Goal: Task Accomplishment & Management: Manage account settings

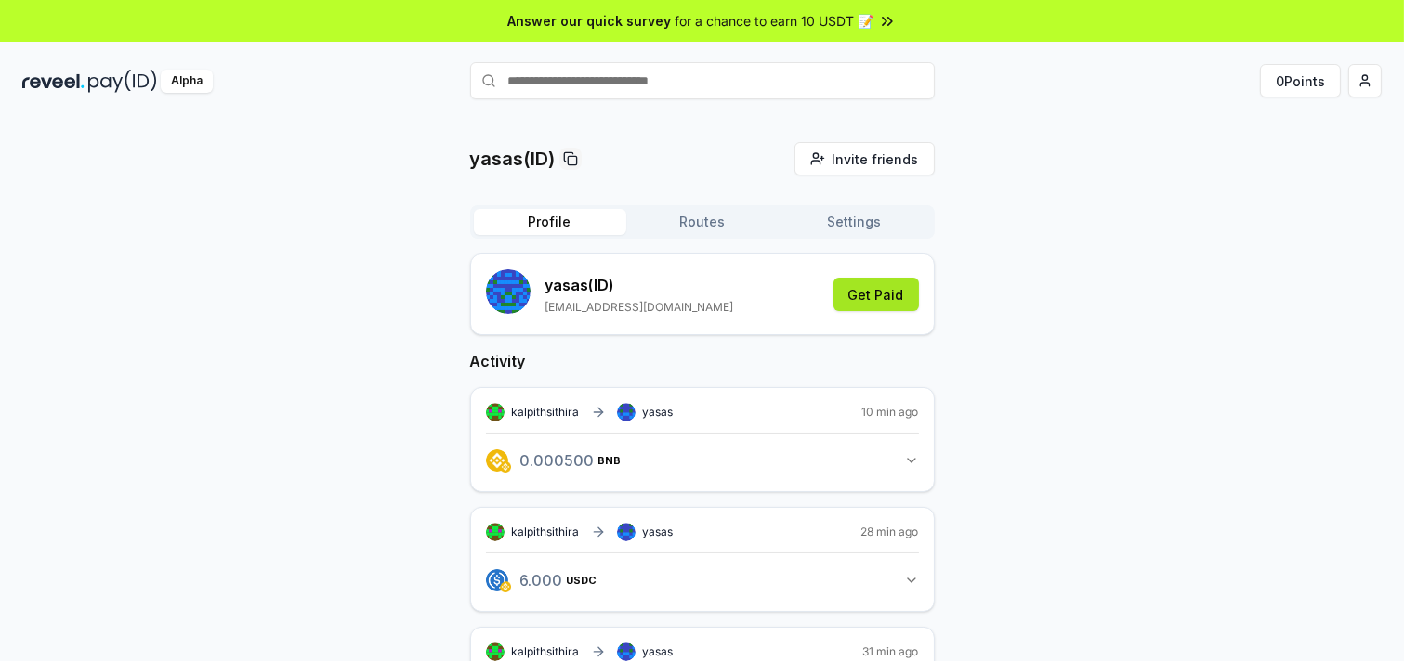
click at [871, 311] on button "Get Paid" at bounding box center [875, 294] width 85 height 33
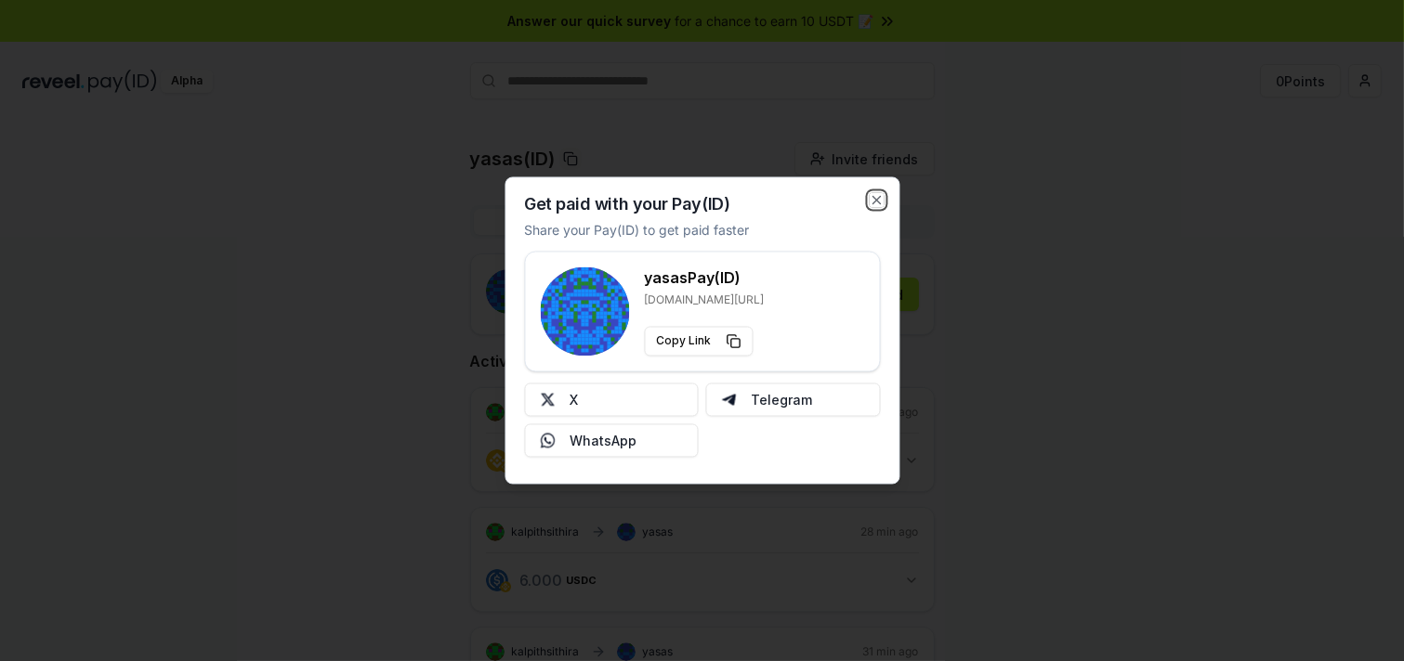
drag, startPoint x: 870, startPoint y: 164, endPoint x: 879, endPoint y: 170, distance: 10.6
click at [870, 193] on icon "button" at bounding box center [876, 200] width 15 height 15
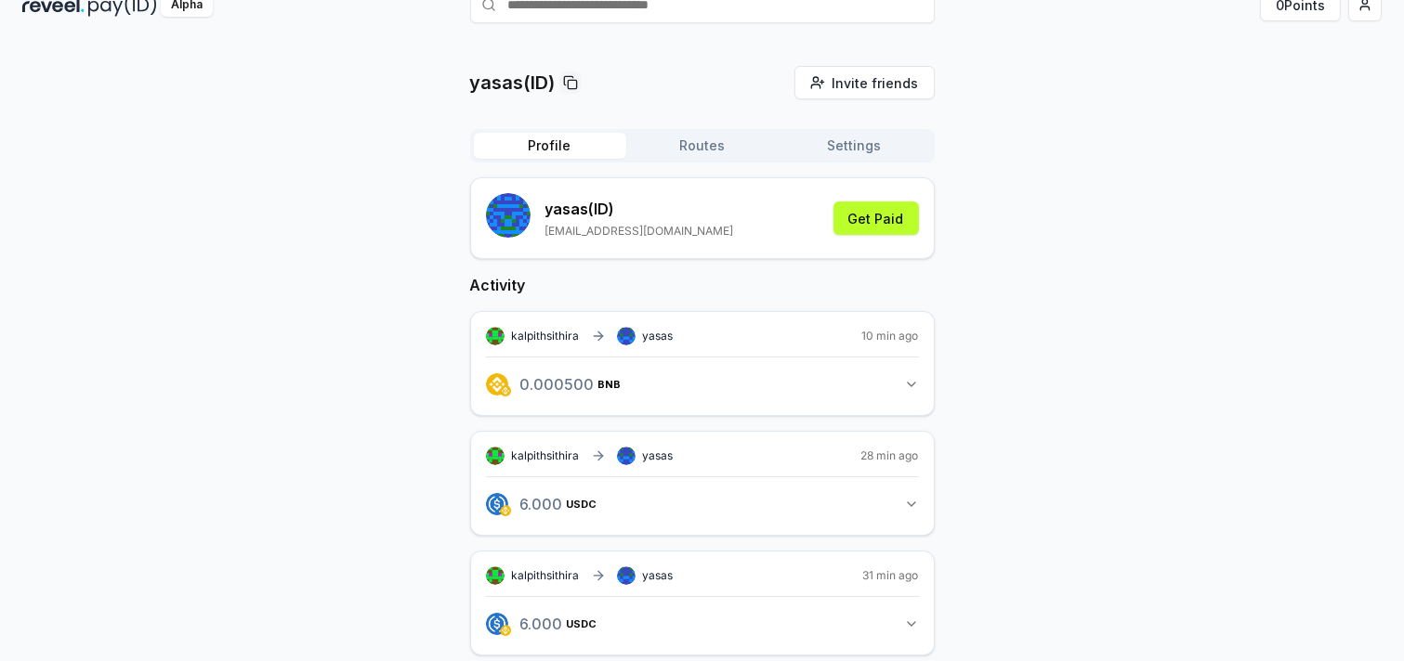
scroll to position [206, 0]
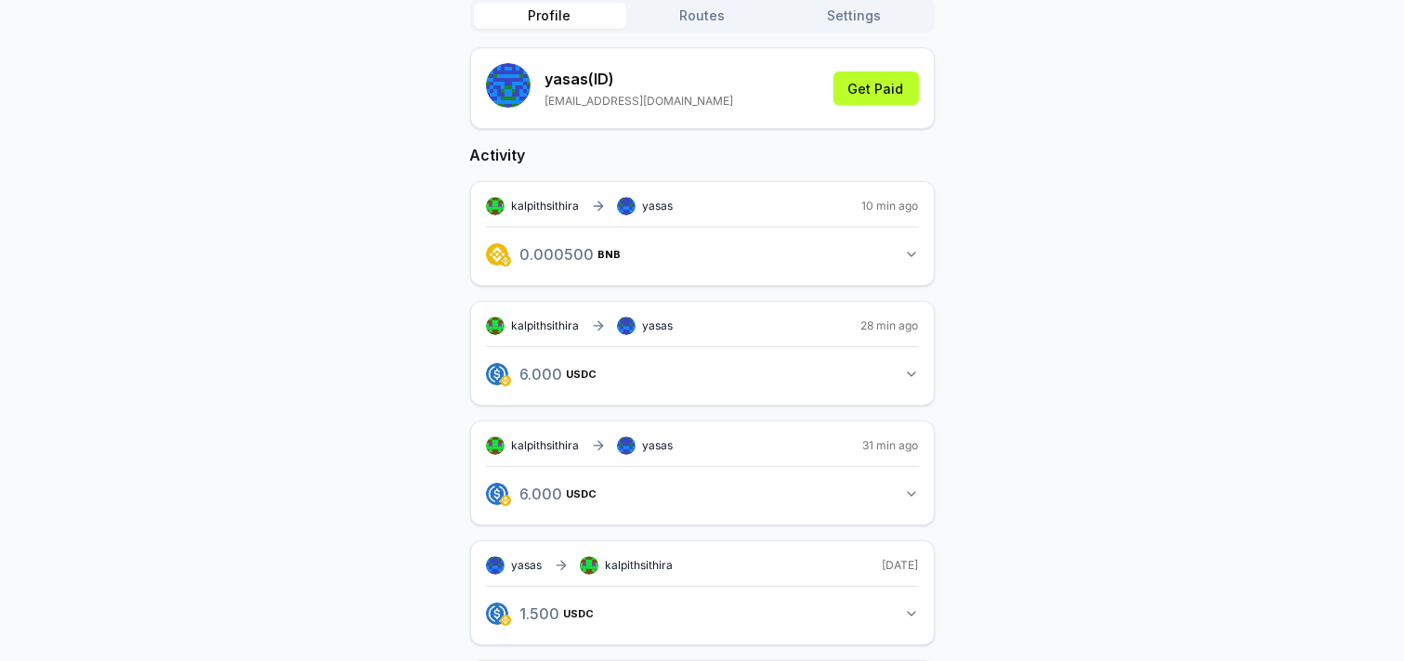
click at [771, 270] on button "0.000500 BNB 0.0005 BNB" at bounding box center [702, 255] width 433 height 32
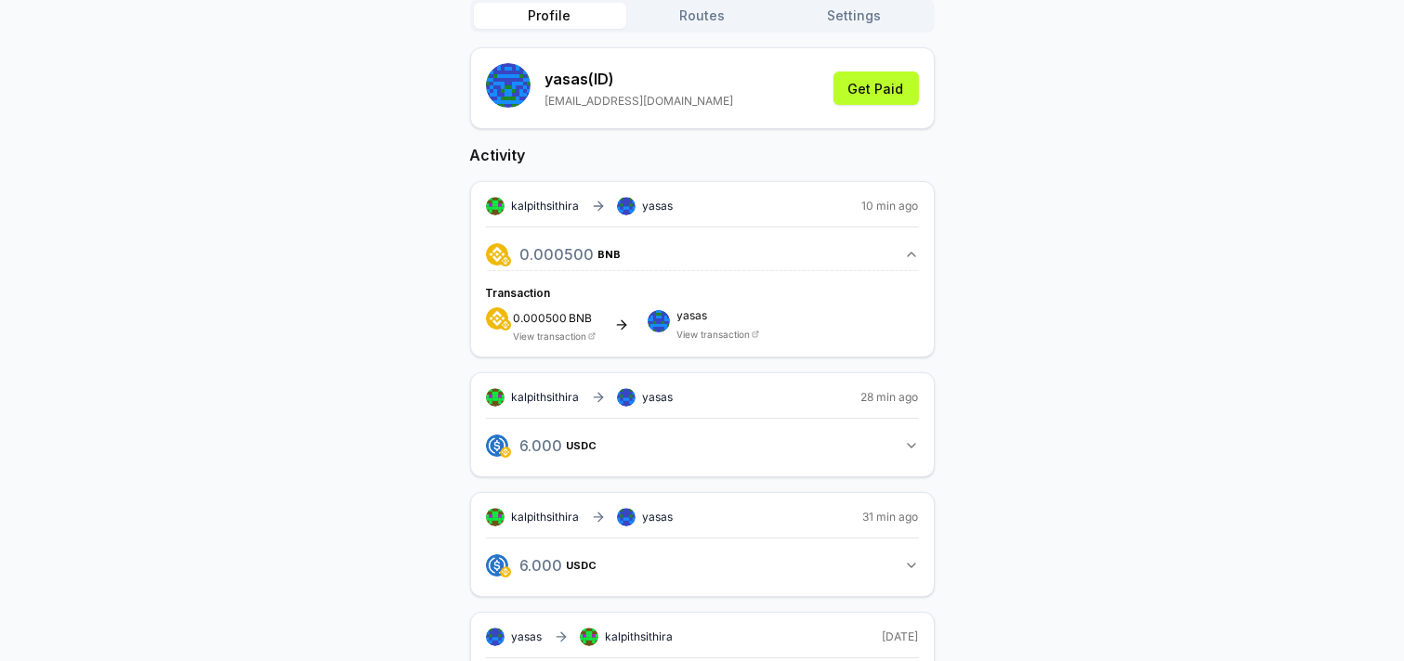
click at [625, 325] on icon at bounding box center [621, 325] width 8 height 0
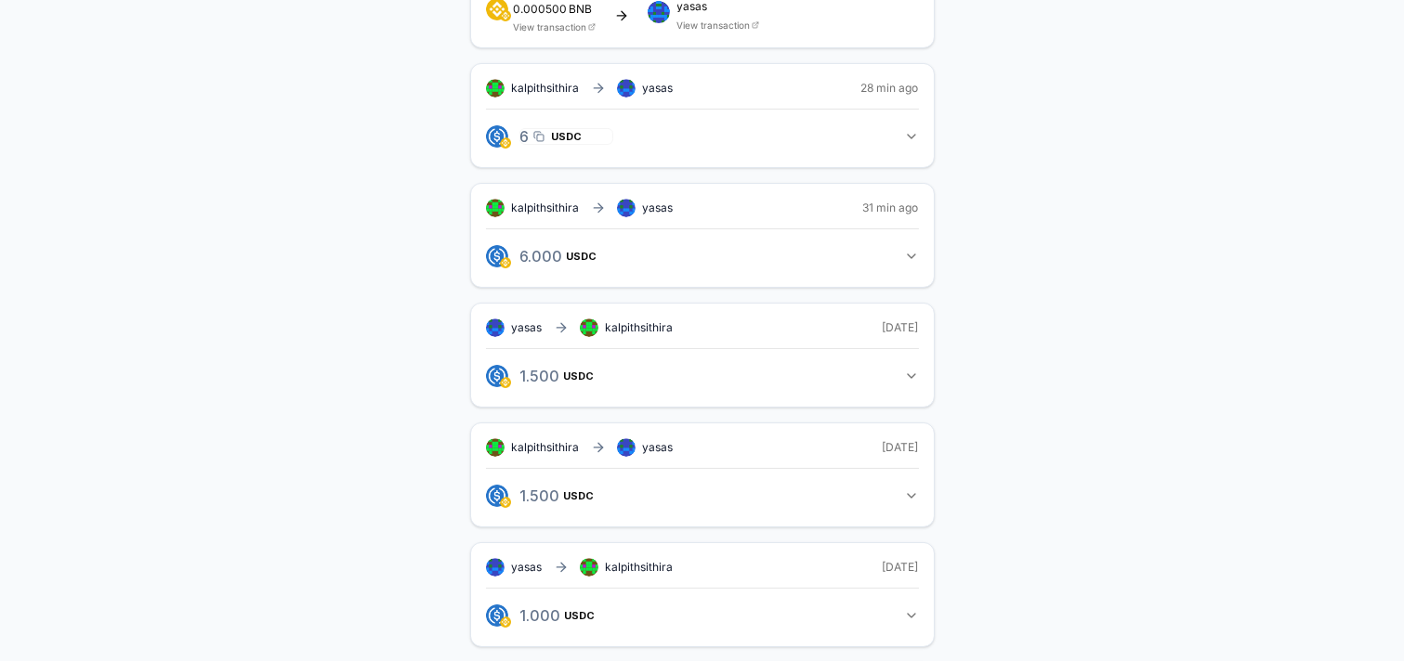
click at [554, 152] on div "6.000 USDC 6 USDC" at bounding box center [566, 137] width 101 height 32
click at [544, 144] on icon "button" at bounding box center [538, 136] width 11 height 15
click at [569, 142] on span "USDC" at bounding box center [567, 136] width 31 height 11
click at [582, 144] on span "6 USDC" at bounding box center [551, 136] width 62 height 15
click at [565, 144] on span "6 USDC" at bounding box center [551, 136] width 62 height 15
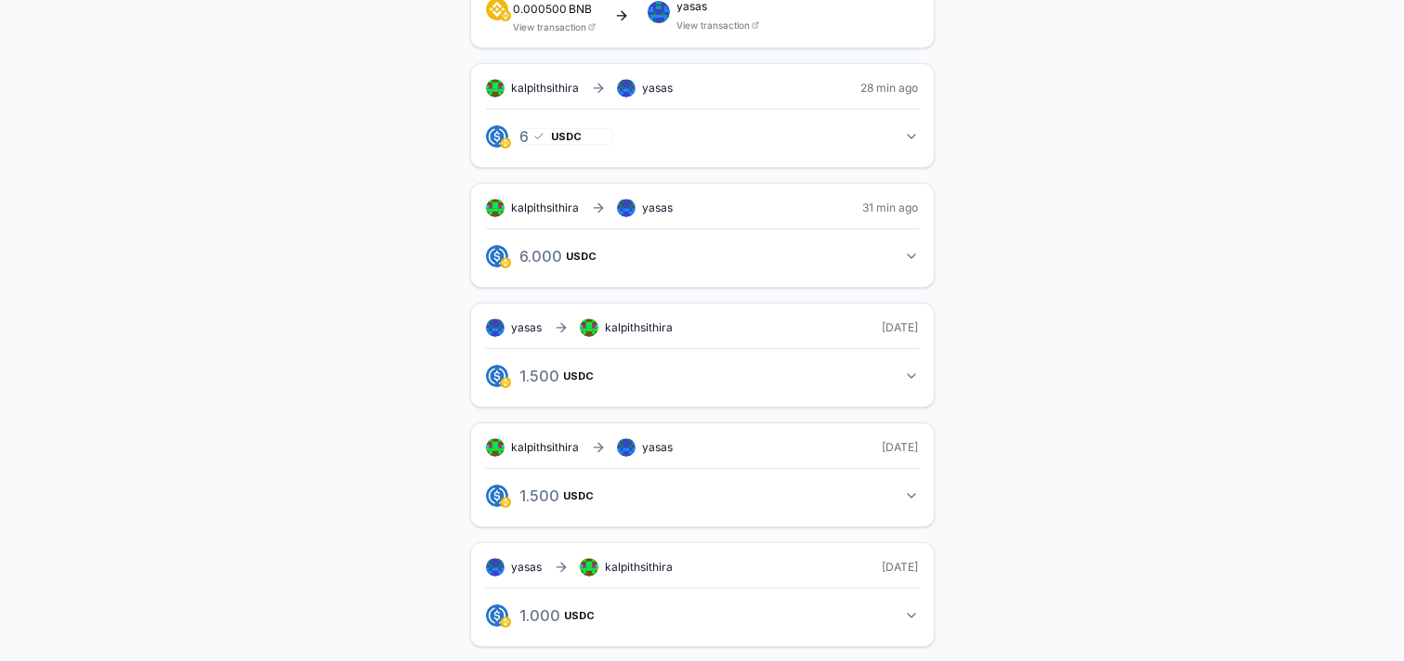
click at [544, 144] on icon "button" at bounding box center [538, 136] width 11 height 15
click at [572, 262] on span "USDC" at bounding box center [567, 256] width 31 height 11
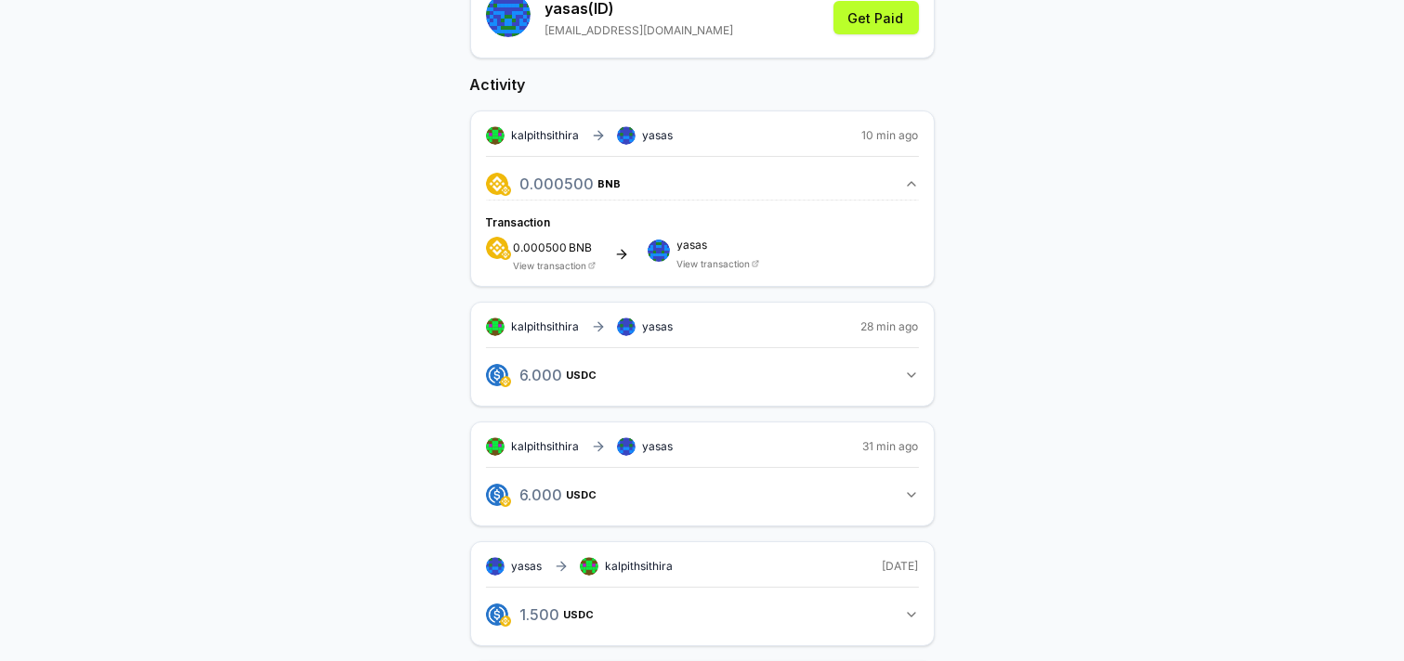
scroll to position [0, 0]
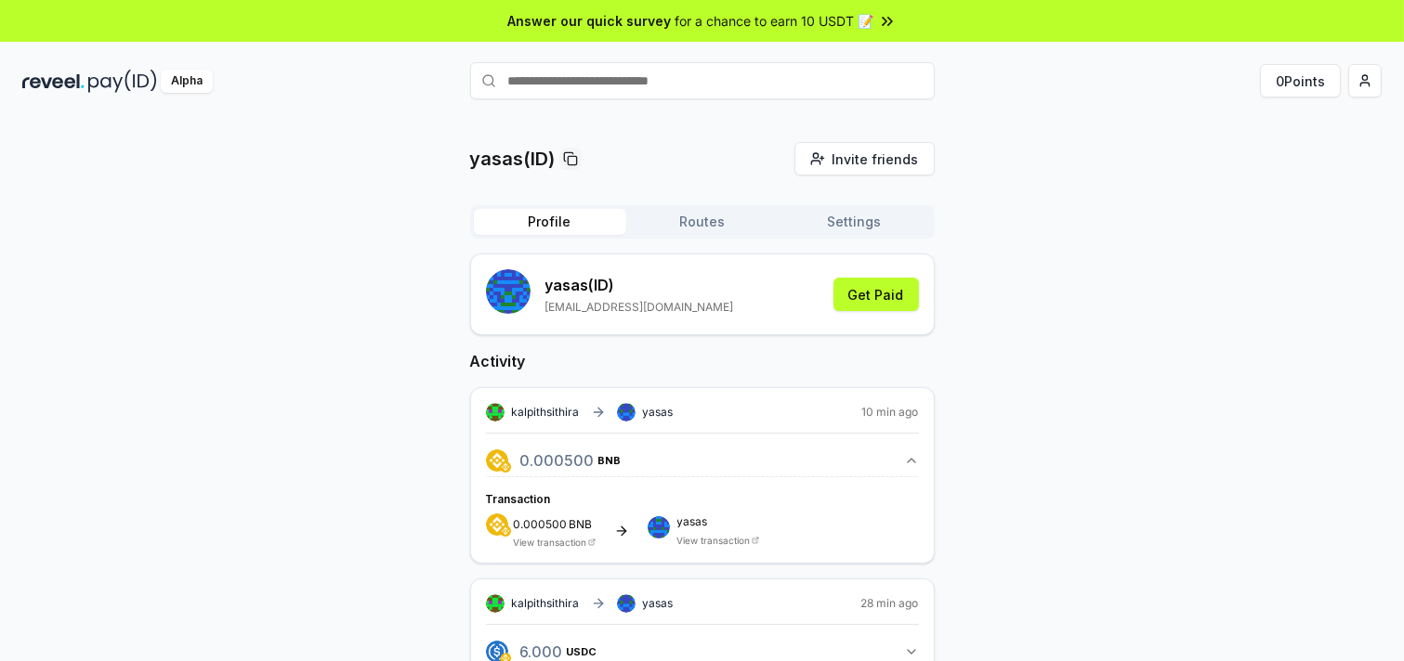
click at [710, 99] on input "text" at bounding box center [702, 80] width 465 height 37
click at [554, 99] on input "text" at bounding box center [702, 80] width 465 height 37
click at [592, 99] on input "text" at bounding box center [702, 80] width 465 height 37
click at [517, 94] on input "text" at bounding box center [702, 80] width 465 height 37
paste input "**********"
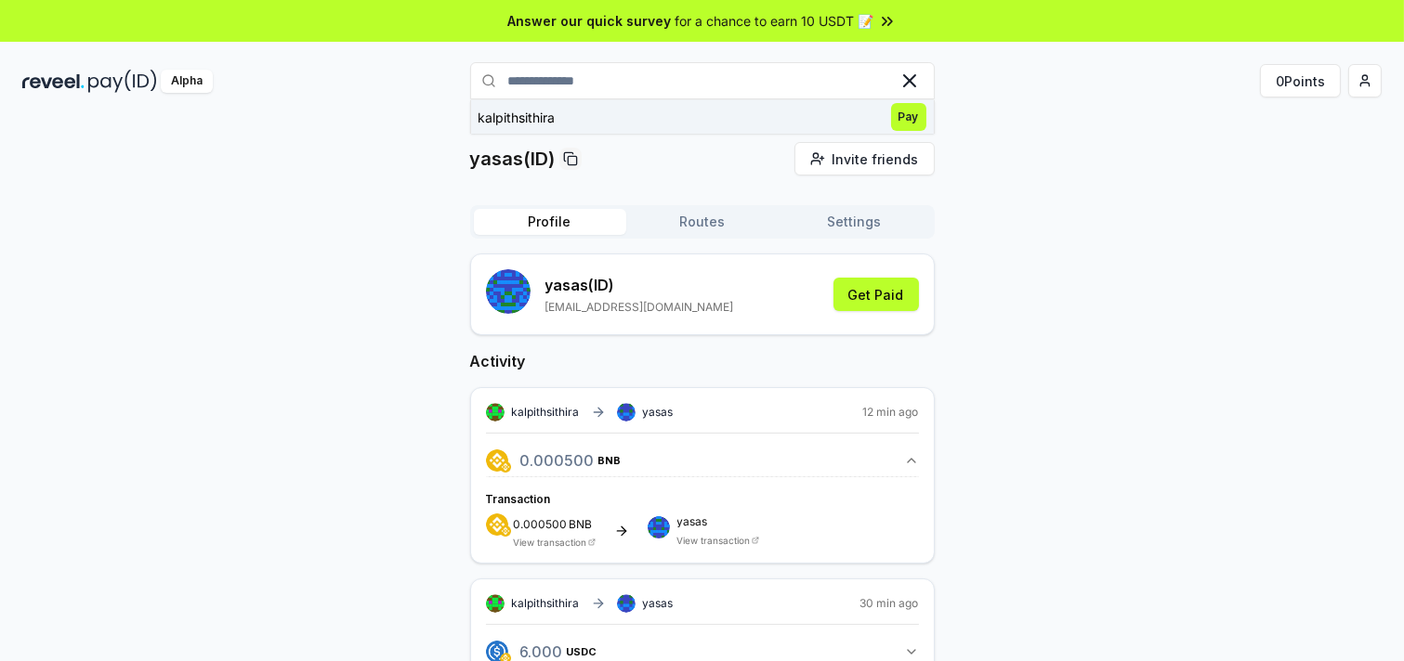
type input "**********"
click at [891, 131] on span "Pay" at bounding box center [908, 117] width 35 height 28
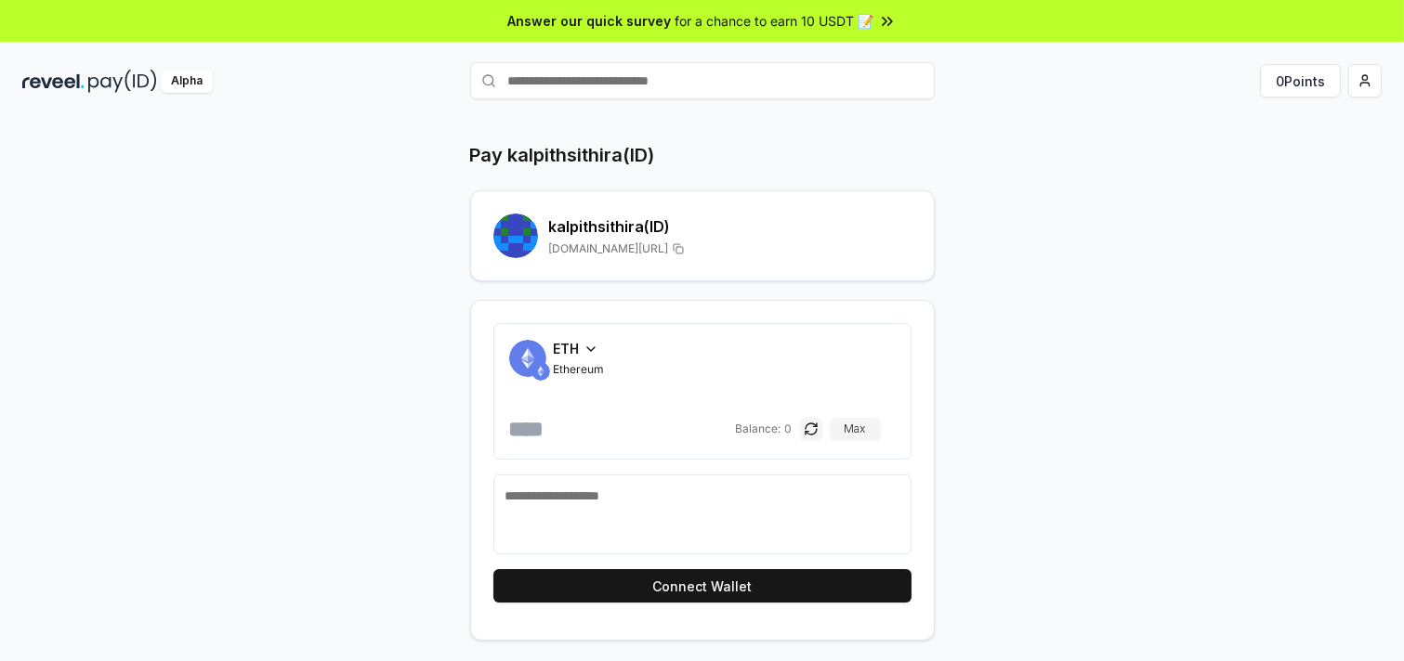
click at [605, 359] on div "ETH" at bounding box center [579, 349] width 51 height 20
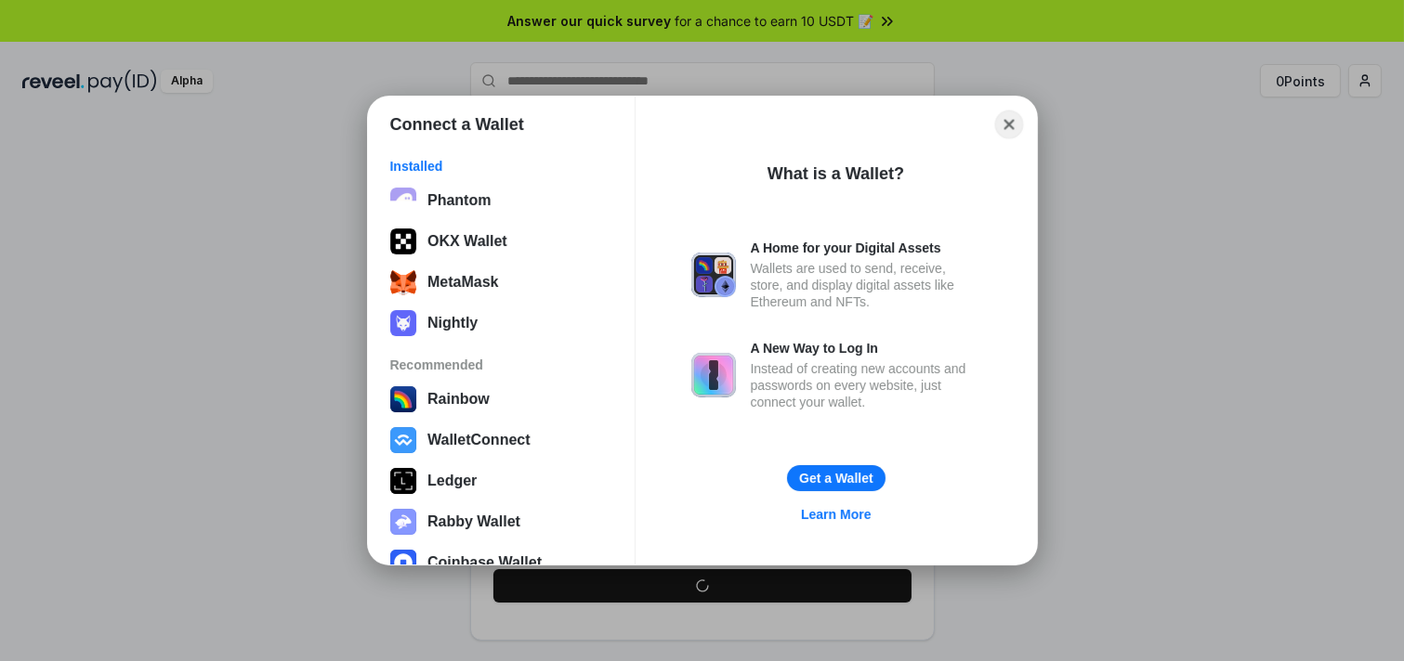
click at [1005, 117] on button "Close" at bounding box center [1008, 125] width 29 height 29
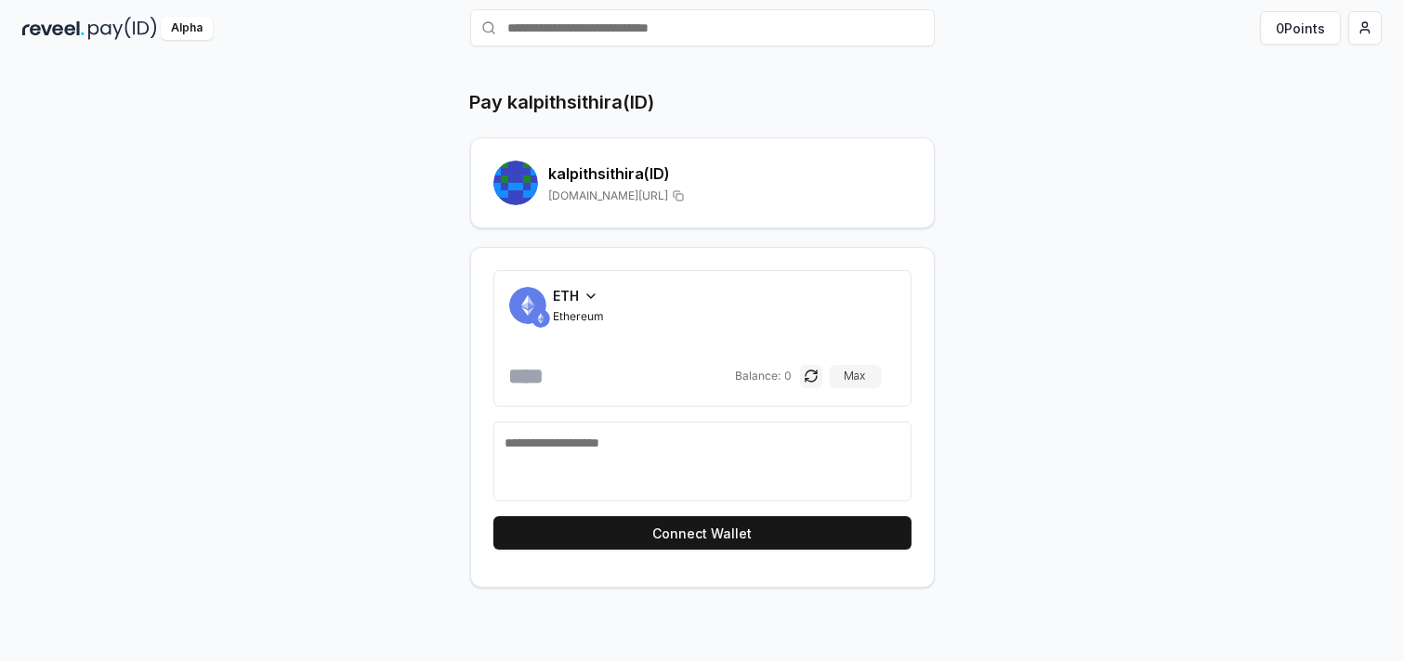
scroll to position [108, 0]
click at [580, 300] on span "ETH" at bounding box center [567, 296] width 26 height 20
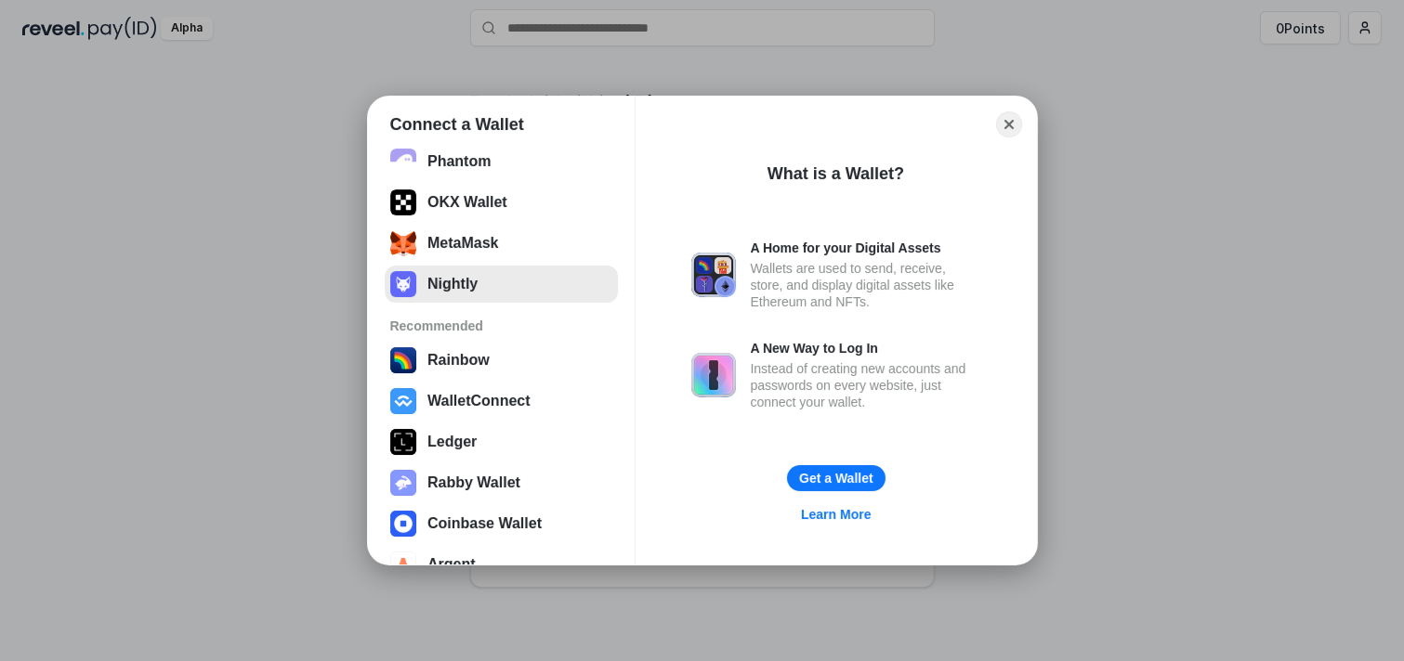
scroll to position [75, 0]
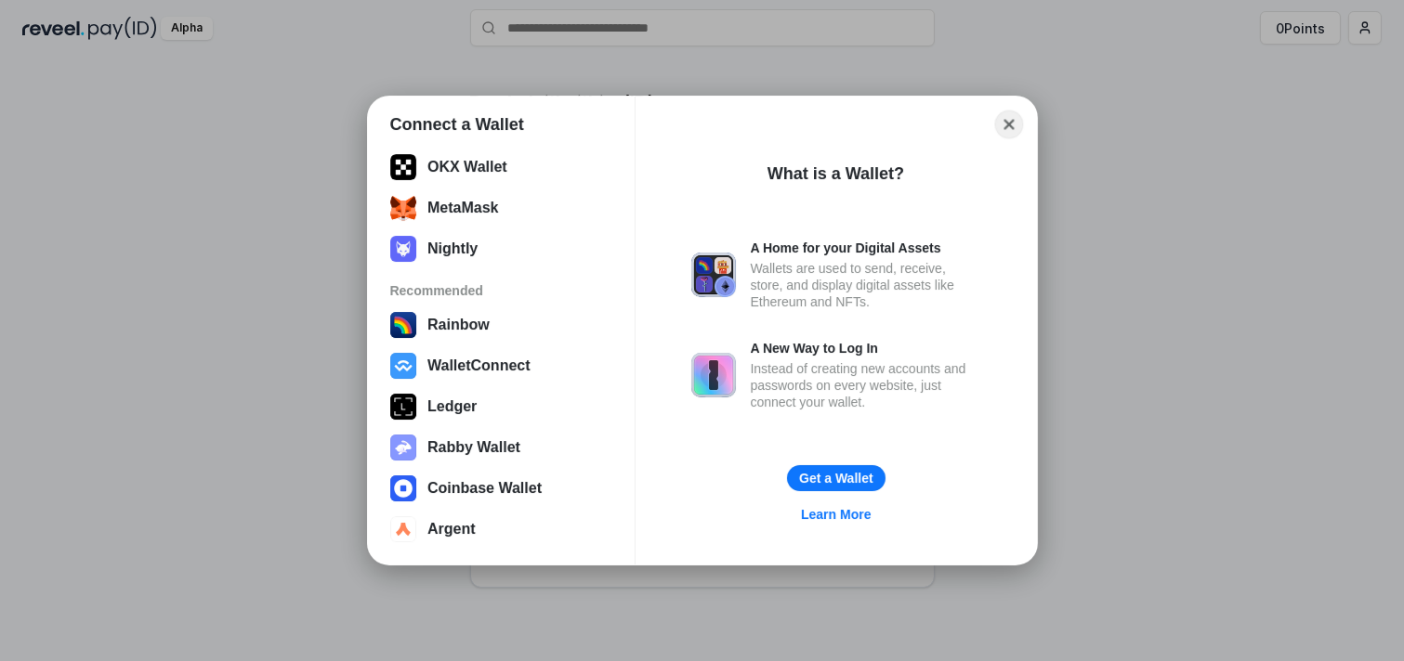
click at [1007, 128] on button "Close" at bounding box center [1008, 125] width 29 height 29
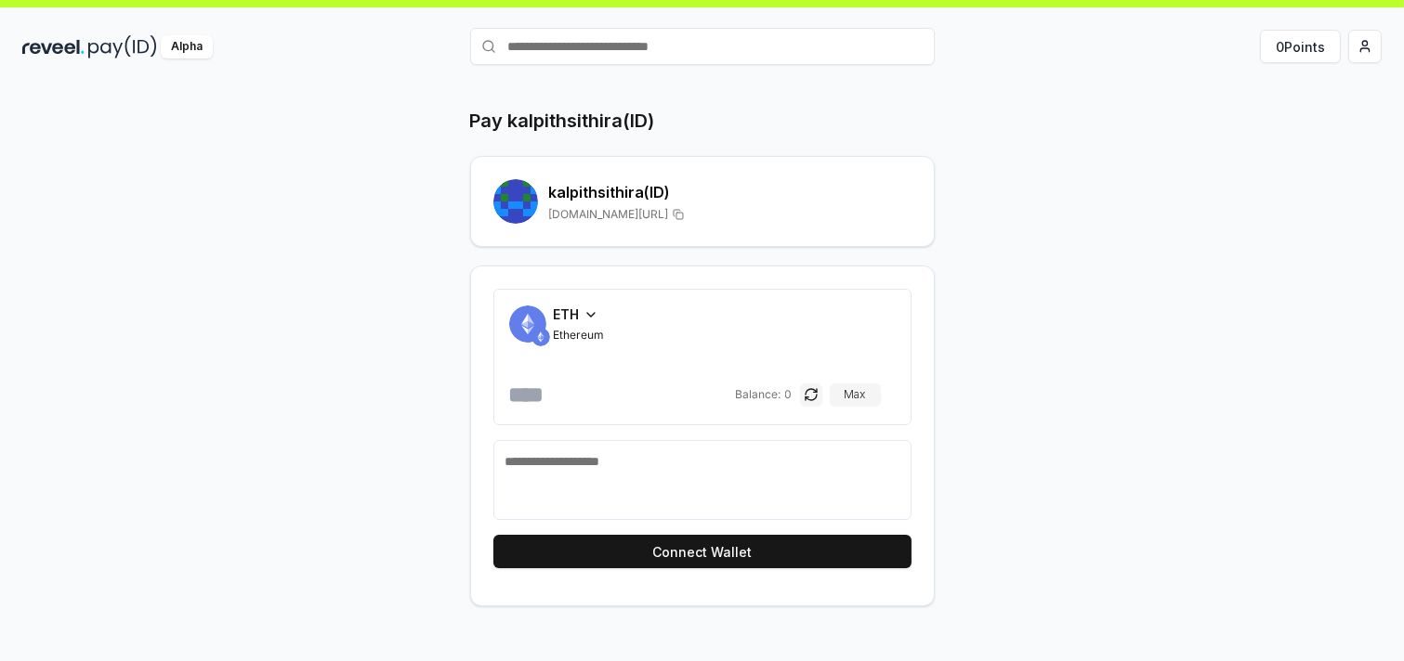
scroll to position [0, 0]
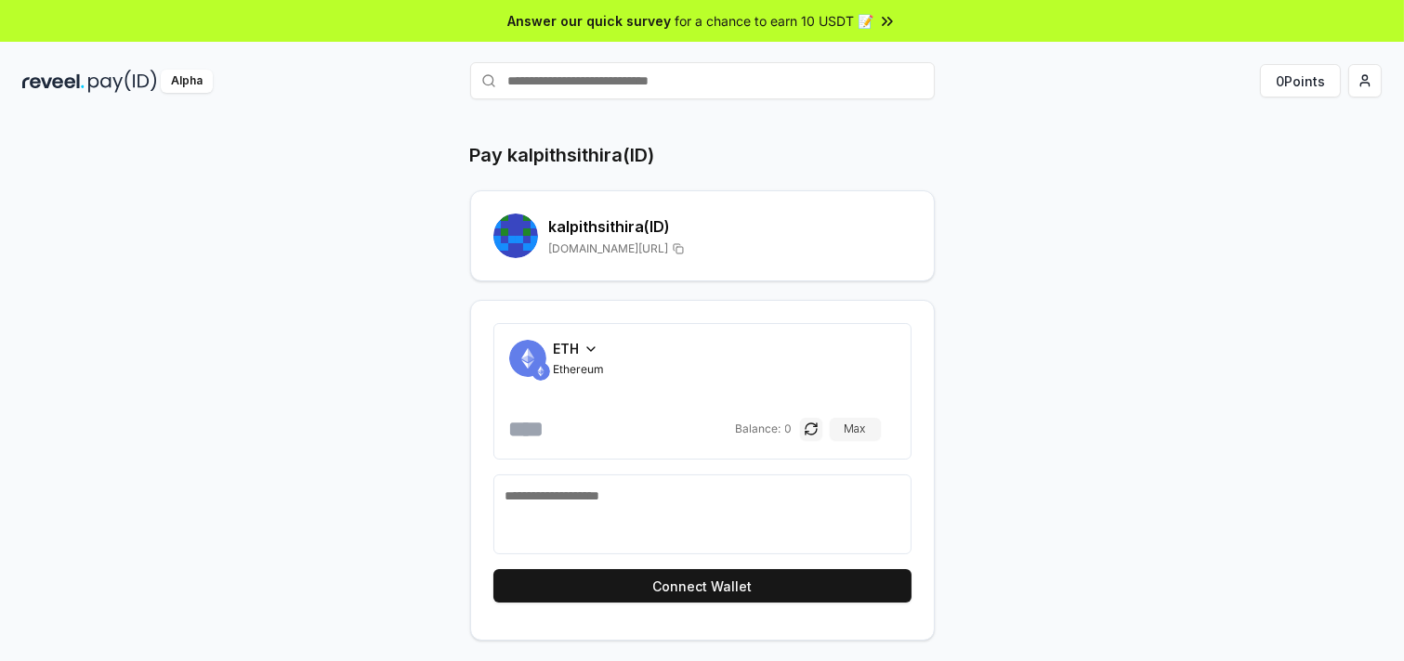
click at [697, 238] on h2 "kalpithsithira (ID)" at bounding box center [730, 227] width 362 height 22
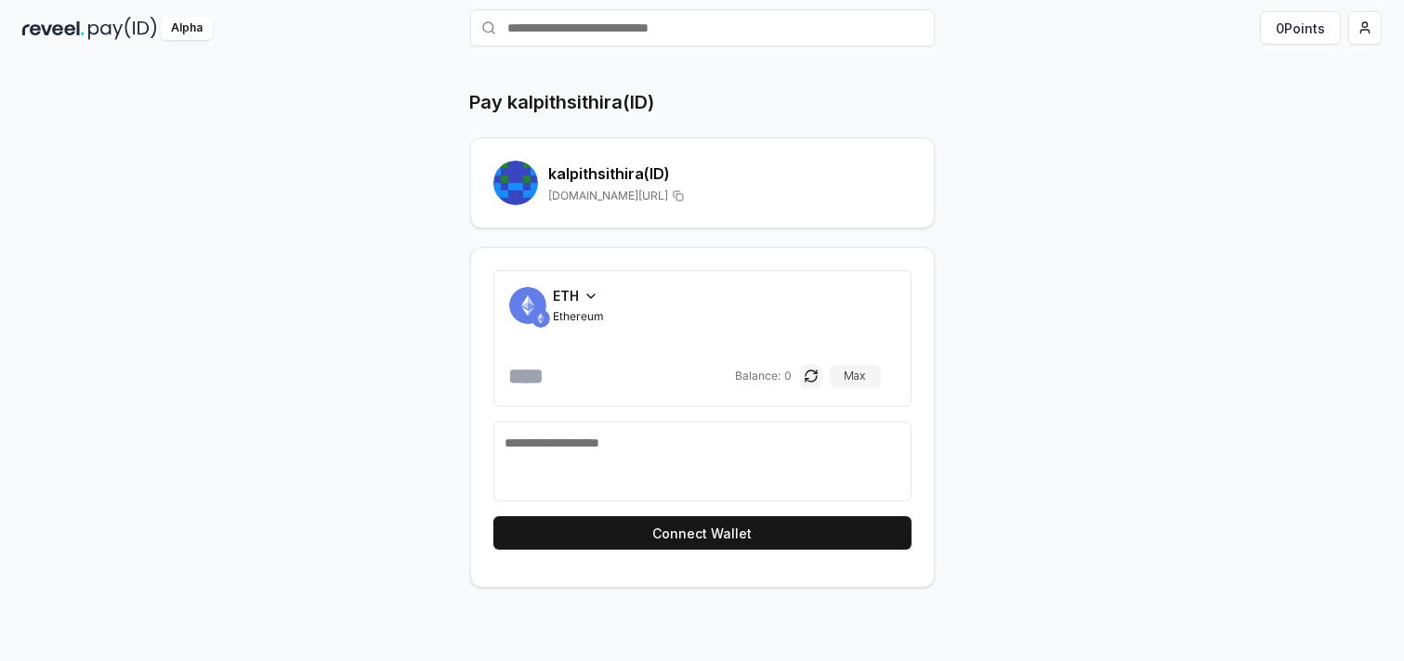
scroll to position [108, 0]
click at [1009, 336] on div "Pay kalpithsithira(ID) kalpithsithira (ID) reveel.id/pay/kalpithsithira ETH Eth…" at bounding box center [702, 338] width 1115 height 499
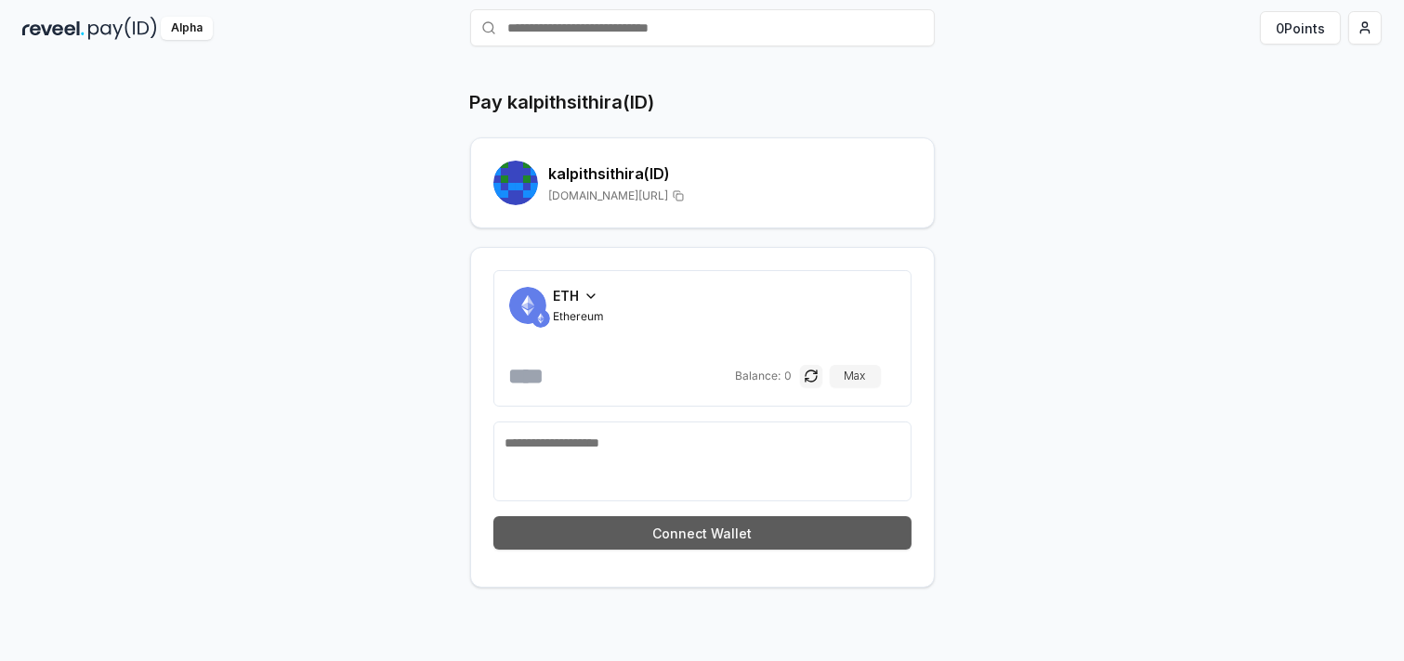
click at [783, 550] on button "Connect Wallet" at bounding box center [702, 533] width 418 height 33
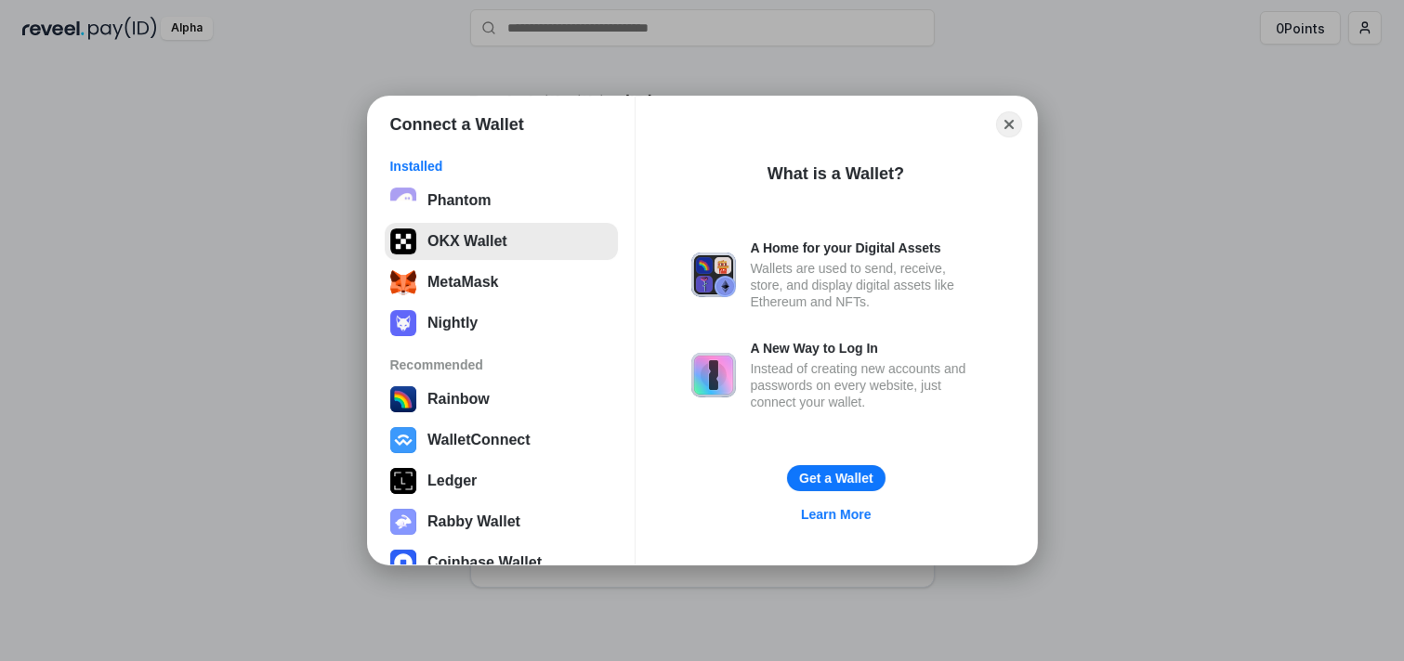
click at [443, 246] on button "OKX Wallet" at bounding box center [501, 241] width 233 height 37
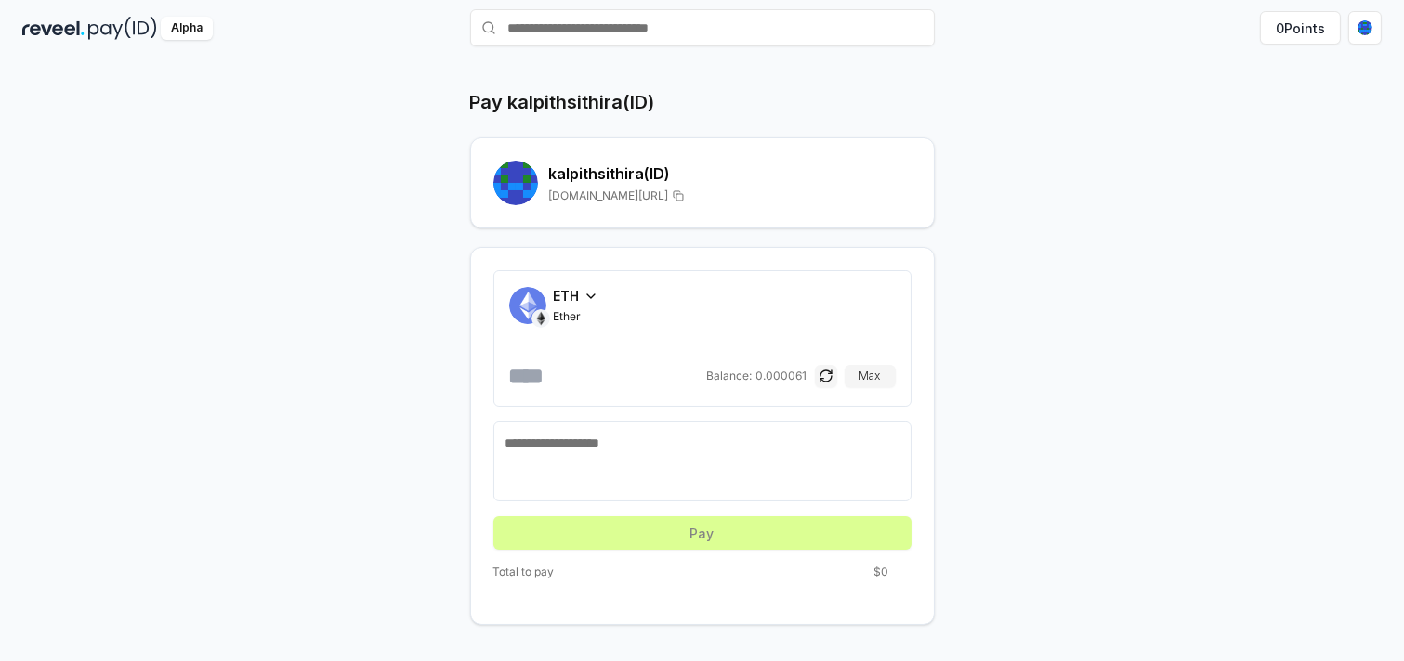
click at [598, 304] on icon at bounding box center [590, 296] width 15 height 15
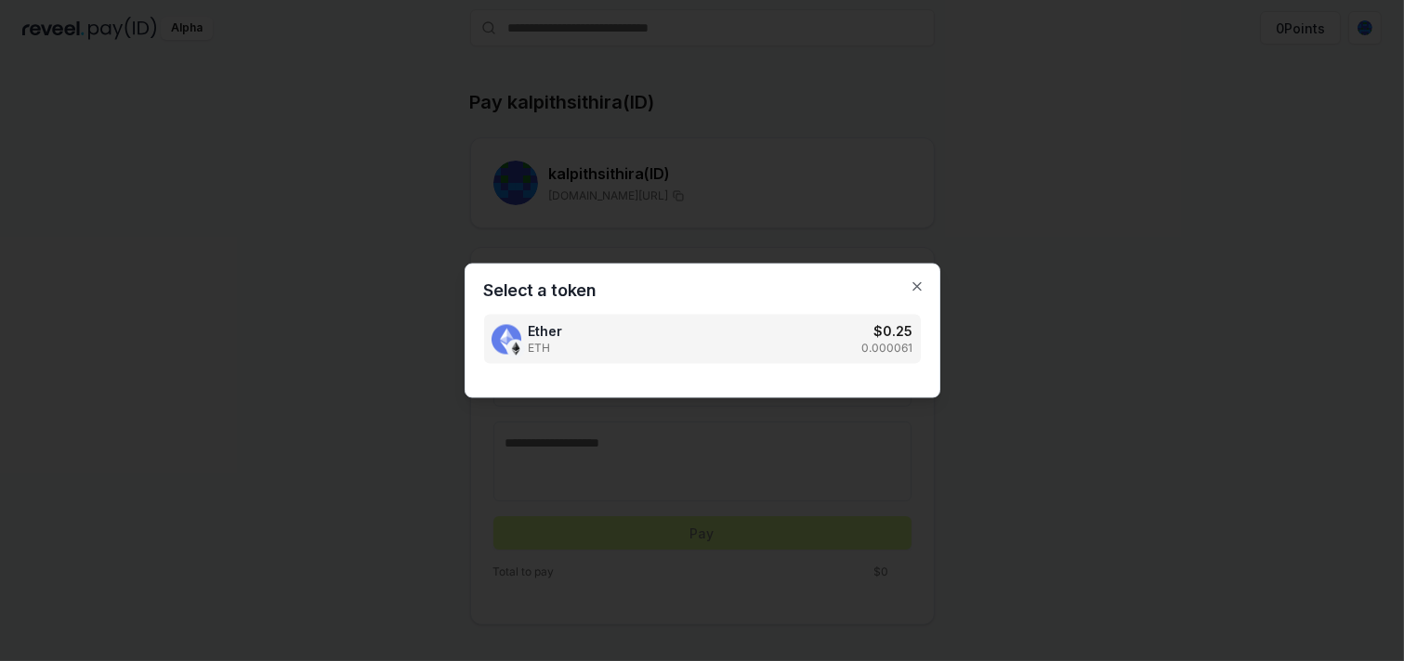
click at [717, 349] on div "Ether ETH $ 0.25 0.000061" at bounding box center [702, 339] width 437 height 49
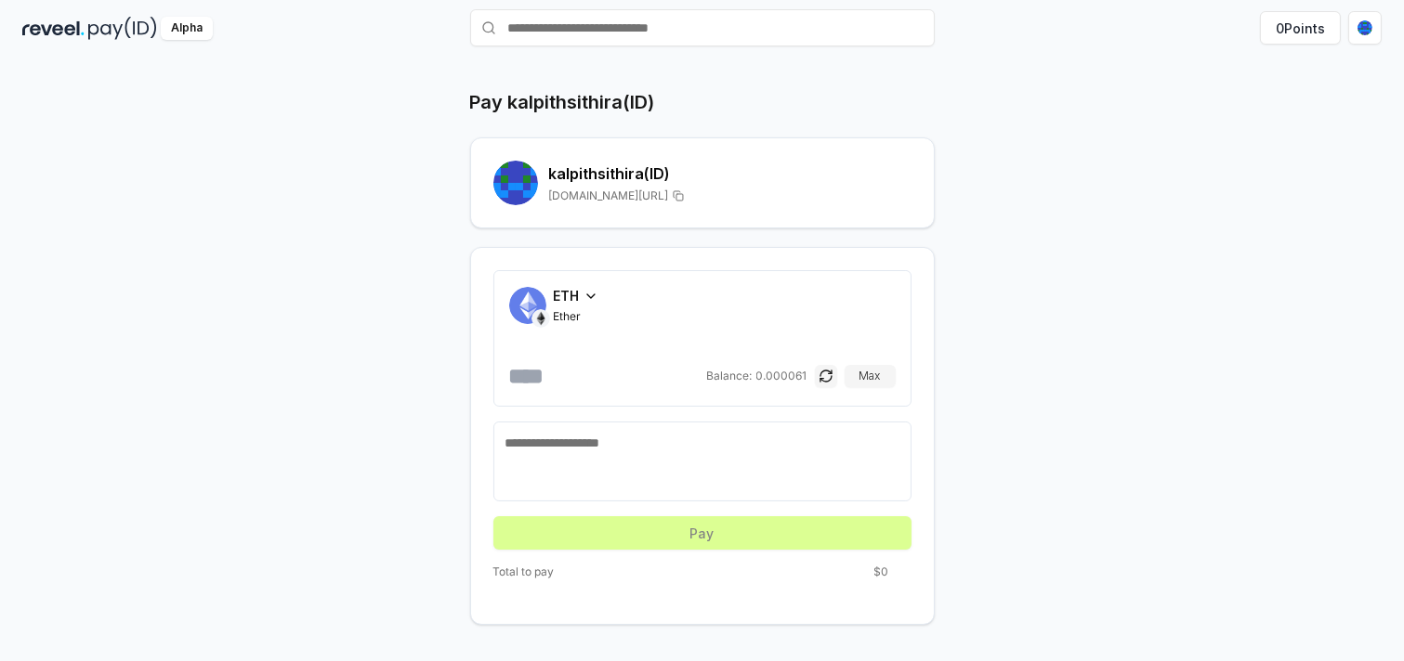
scroll to position [0, 0]
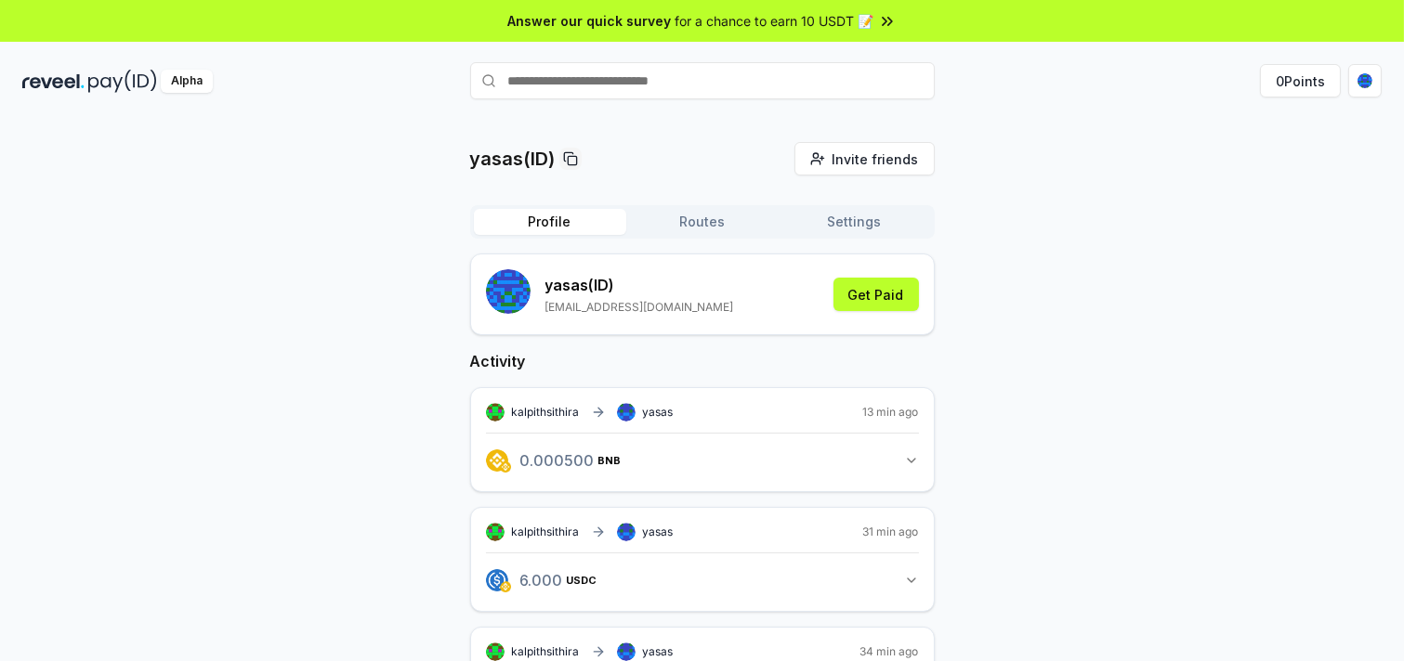
scroll to position [412, 0]
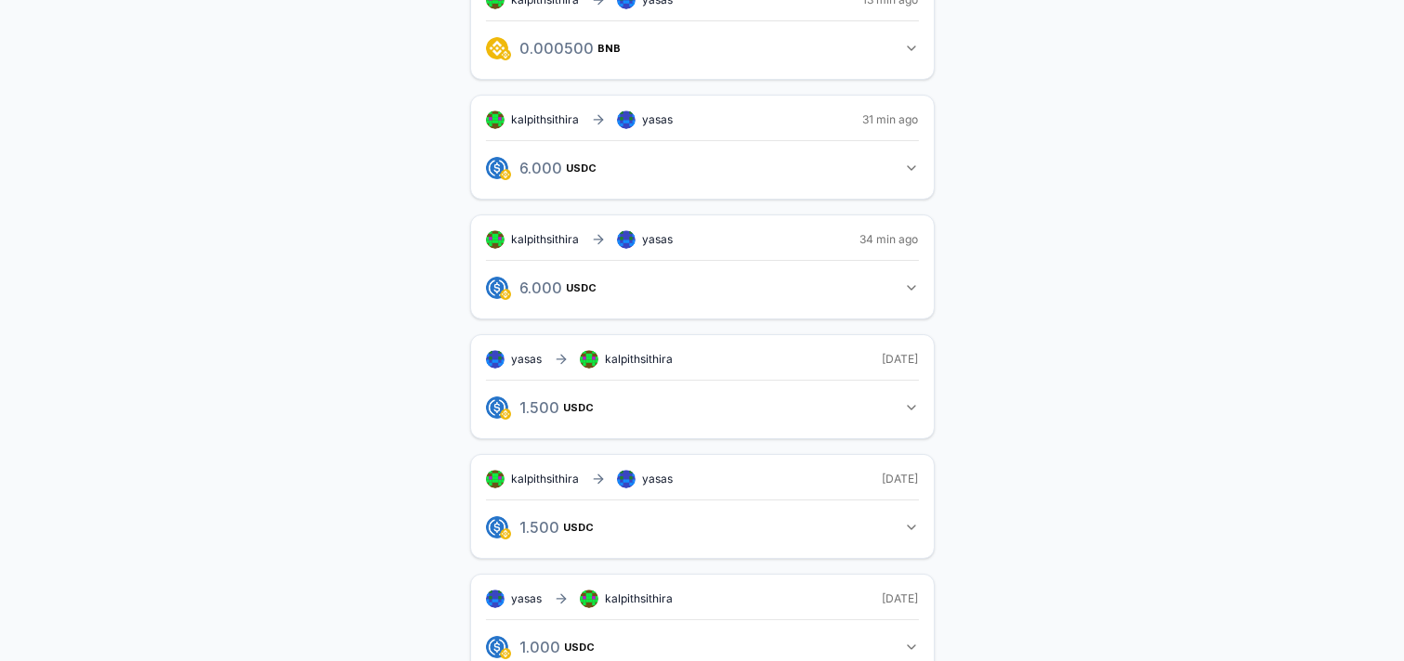
click at [940, 272] on div "yasas(ID) Invite friends Invite Profile Routes Settings yasas (ID) yasaskalpith…" at bounding box center [701, 339] width 1359 height 1219
click at [842, 200] on div "kalpithsithira yasas 31 min ago 6.000 USDC 6 USDC" at bounding box center [702, 147] width 465 height 105
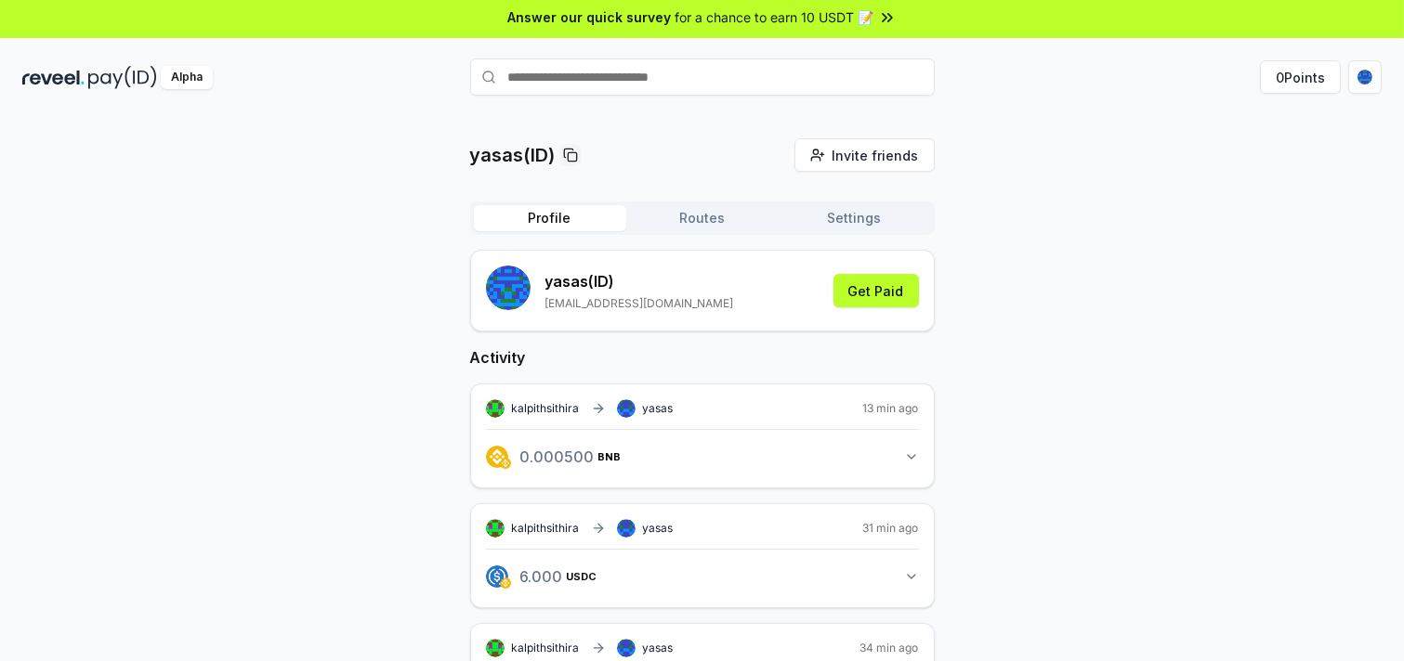
scroll to position [0, 0]
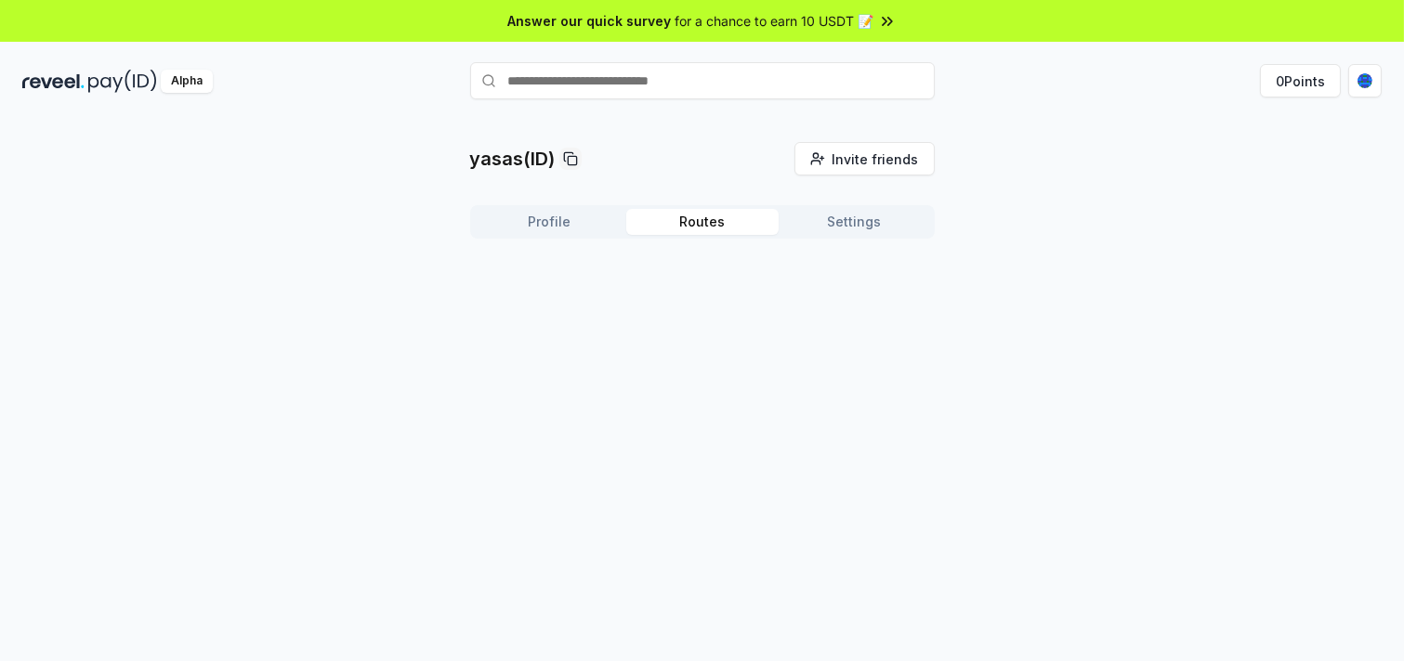
click at [691, 235] on button "Routes" at bounding box center [702, 222] width 152 height 26
click at [859, 235] on button "Settings" at bounding box center [855, 222] width 152 height 26
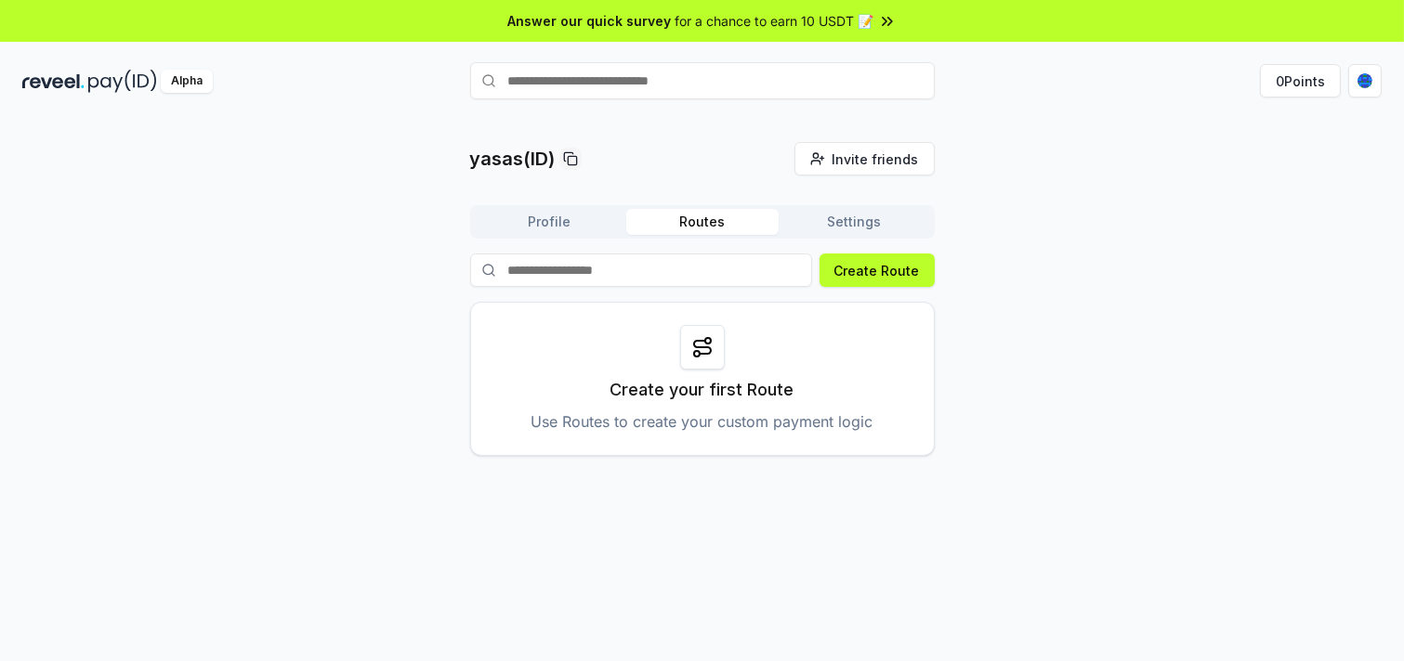
click at [685, 235] on button "Routes" at bounding box center [702, 222] width 152 height 26
click at [697, 287] on input at bounding box center [641, 270] width 342 height 33
type input "**********"
click at [853, 287] on button "Create Route" at bounding box center [876, 270] width 115 height 33
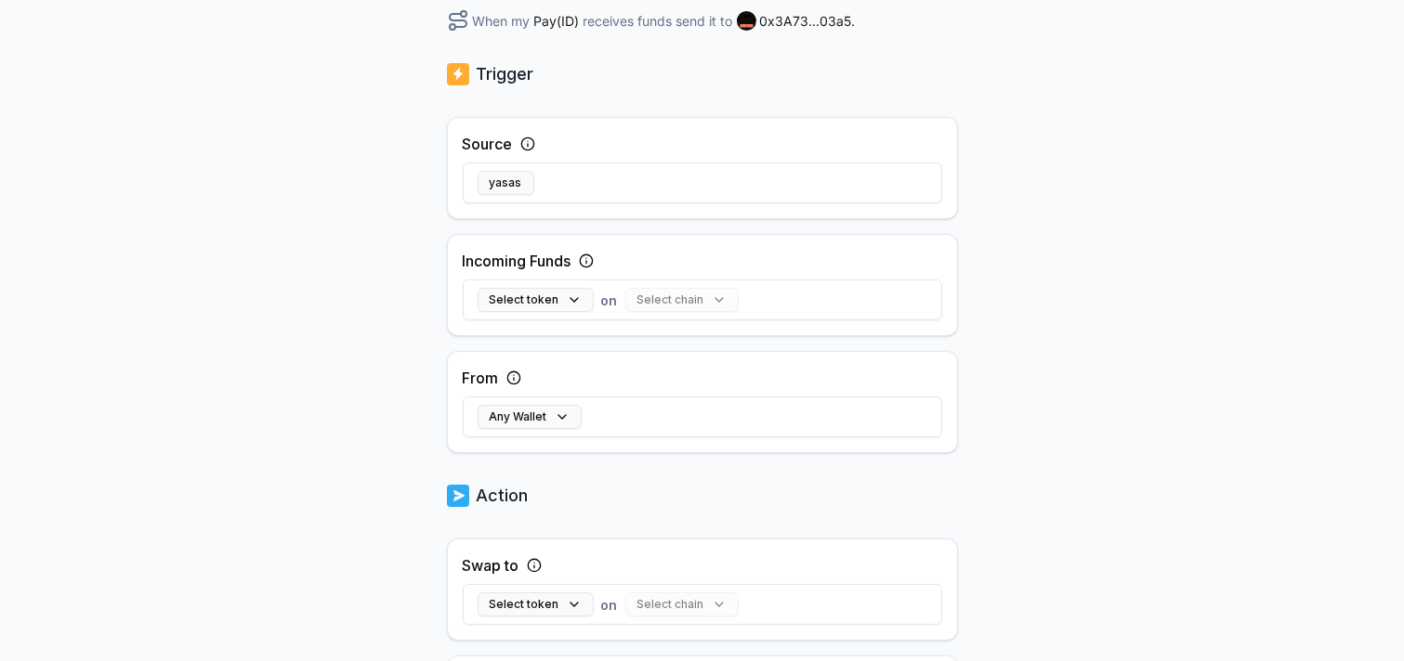
scroll to position [412, 0]
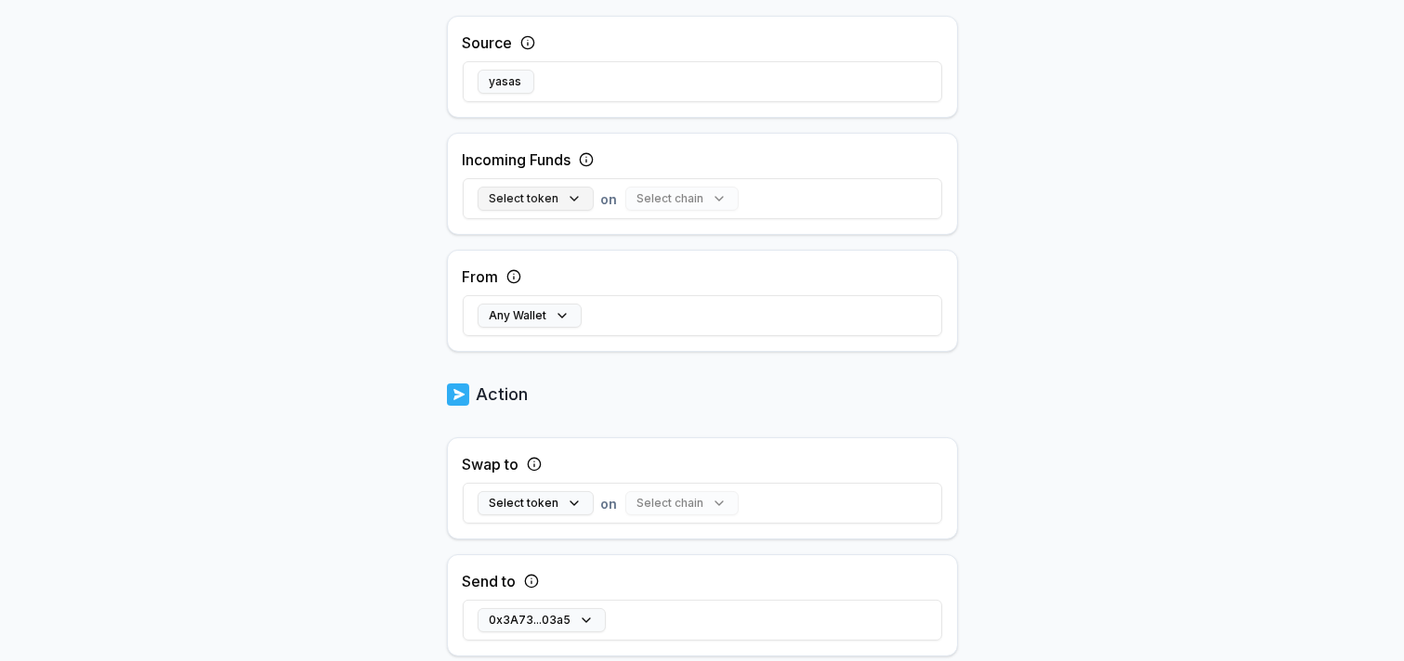
click at [594, 211] on button "Select token" at bounding box center [536, 199] width 116 height 24
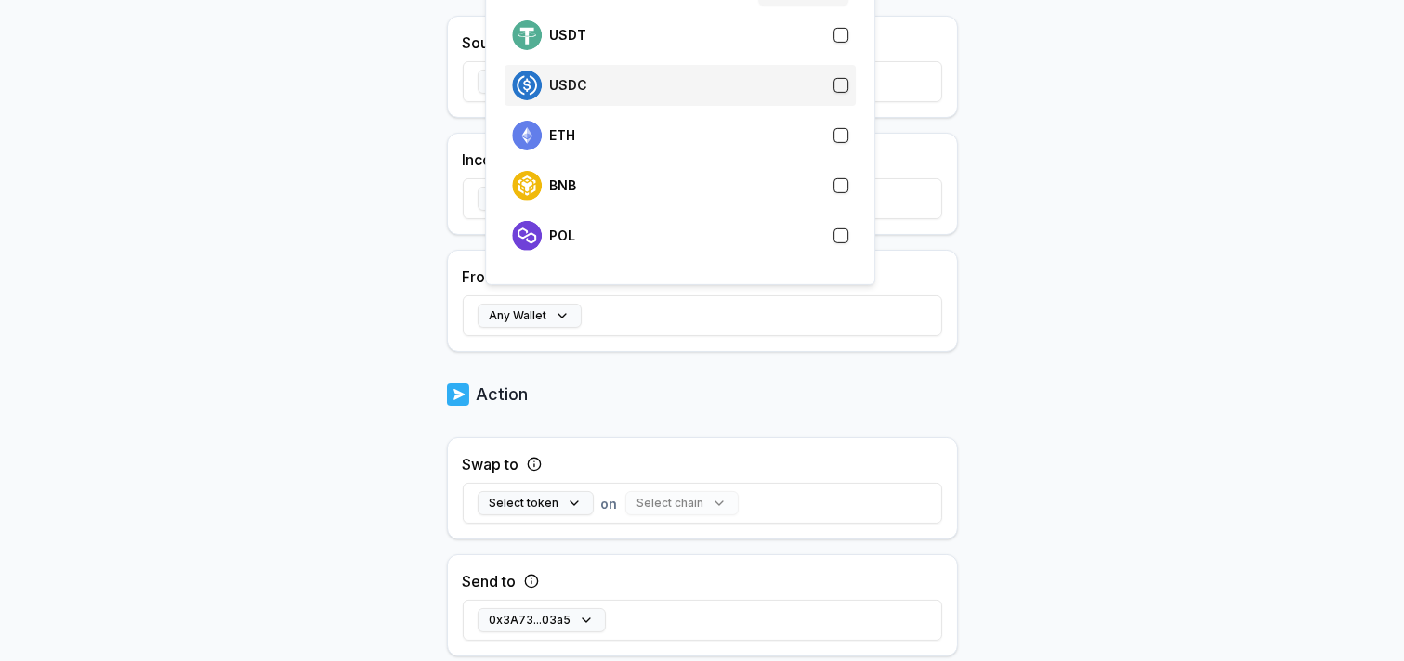
click at [587, 93] on p "USDC" at bounding box center [568, 85] width 38 height 15
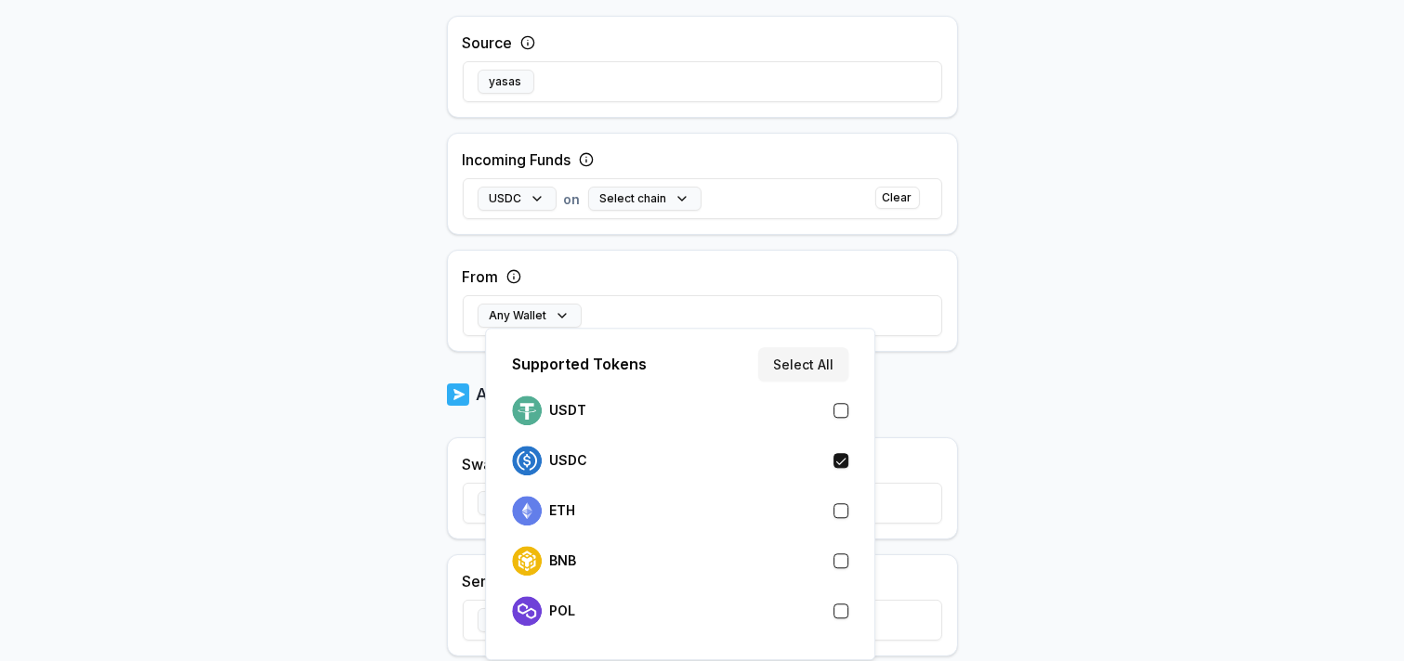
scroll to position [516, 0]
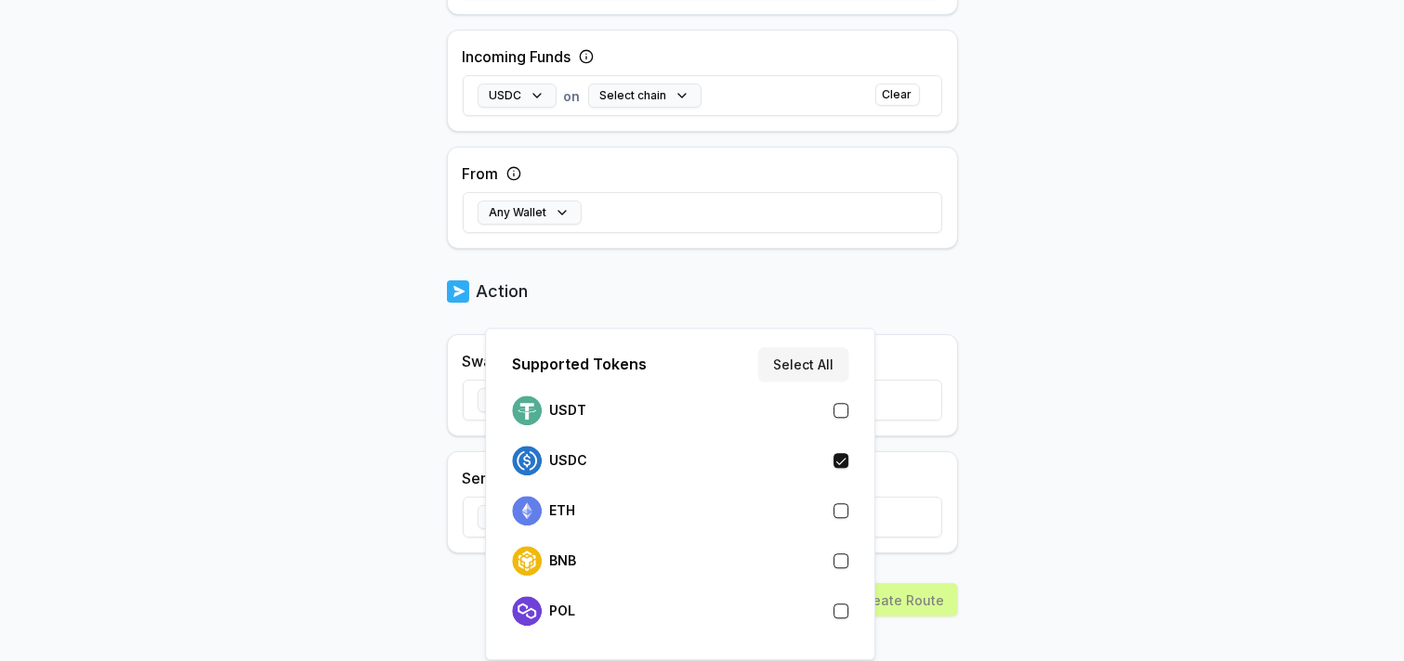
click at [1027, 418] on body "Answer our quick survey for a chance to earn 10 USDT 📝 Alpha 0 Points Back Crea…" at bounding box center [702, 330] width 1404 height 661
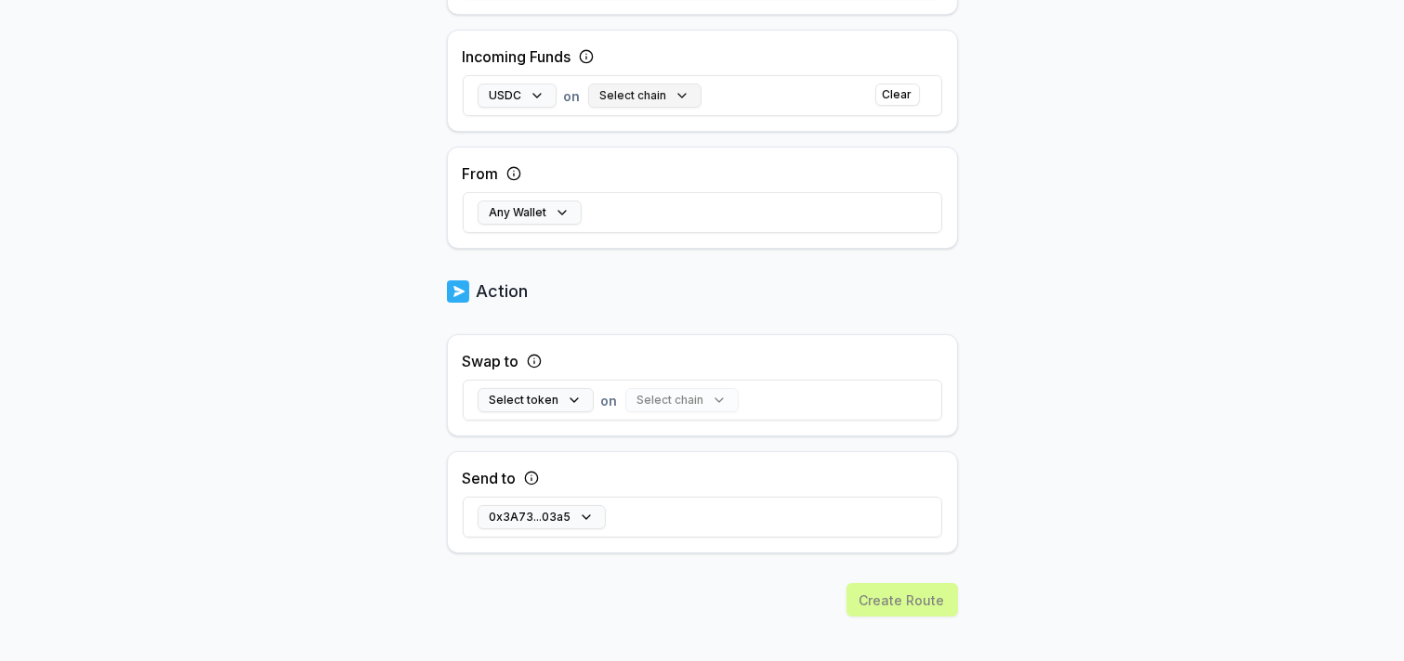
click at [657, 108] on button "Select chain" at bounding box center [644, 96] width 113 height 24
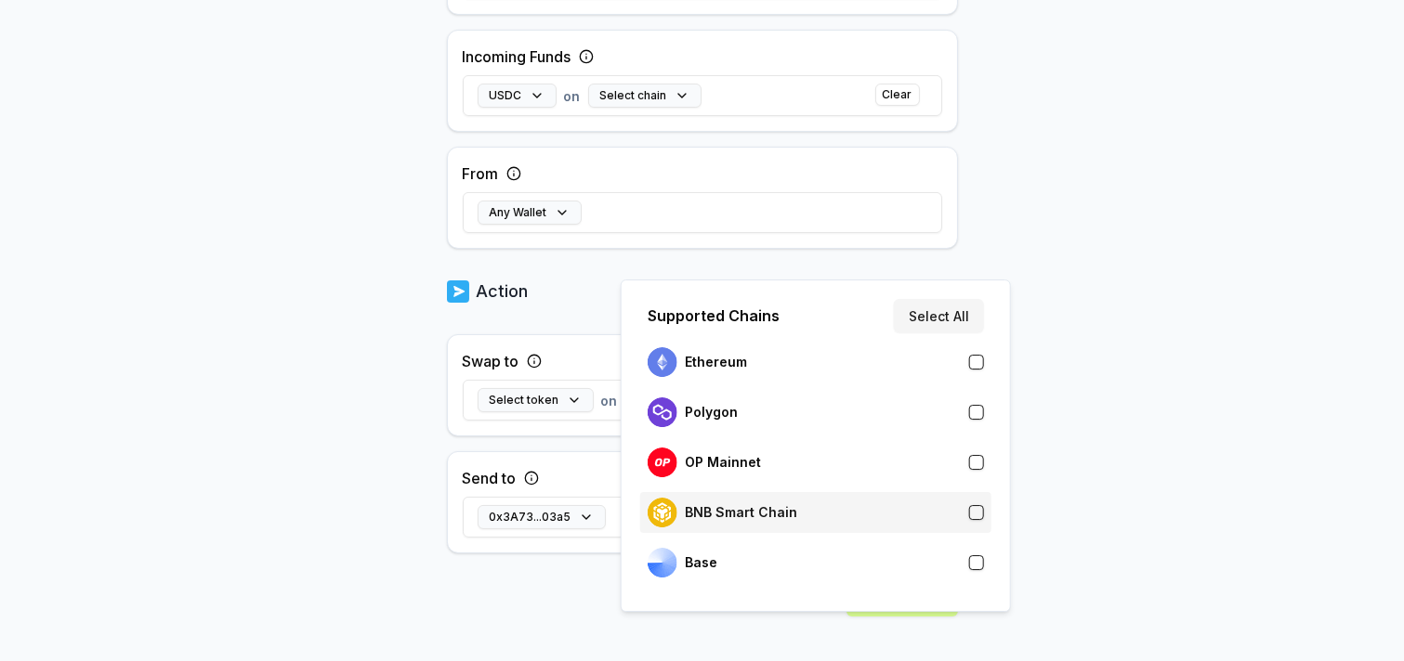
click at [777, 523] on div "BNB Smart Chain" at bounding box center [723, 513] width 150 height 30
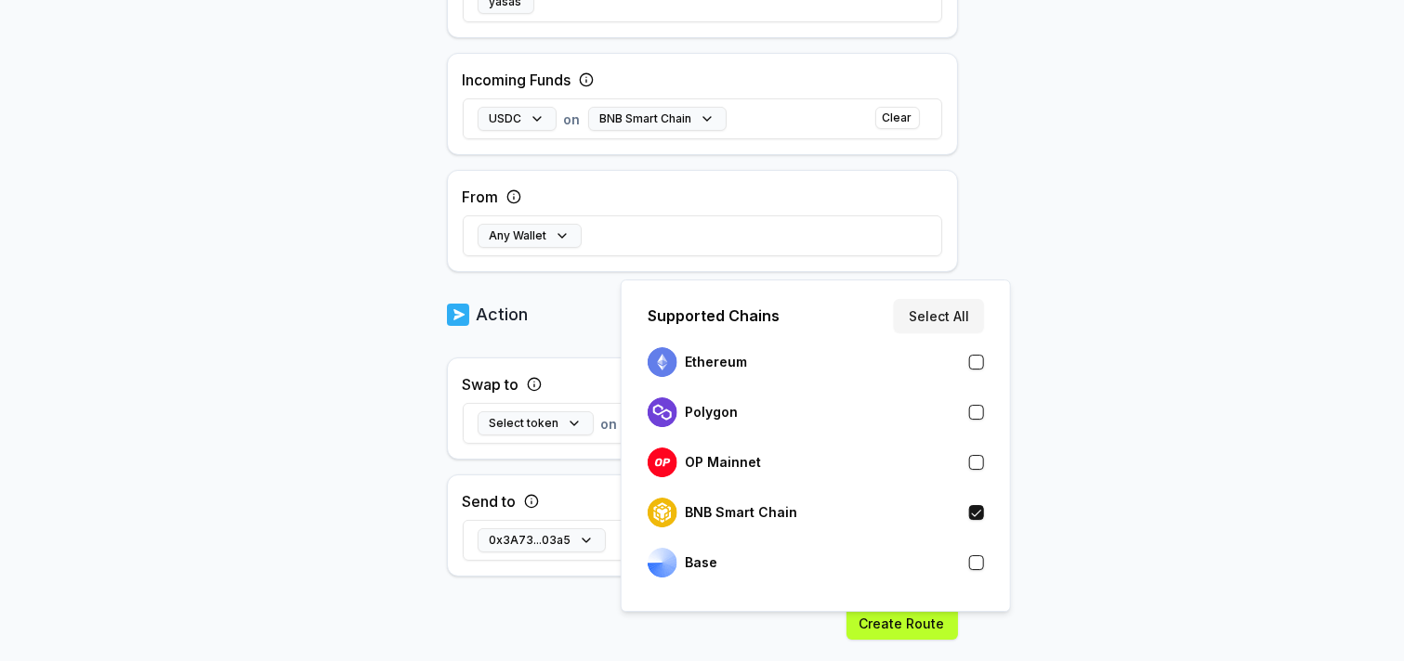
click at [1124, 488] on body "Answer our quick survey for a chance to earn 10 USDT 📝 Alpha 0 Points Back Crea…" at bounding box center [702, 330] width 1404 height 661
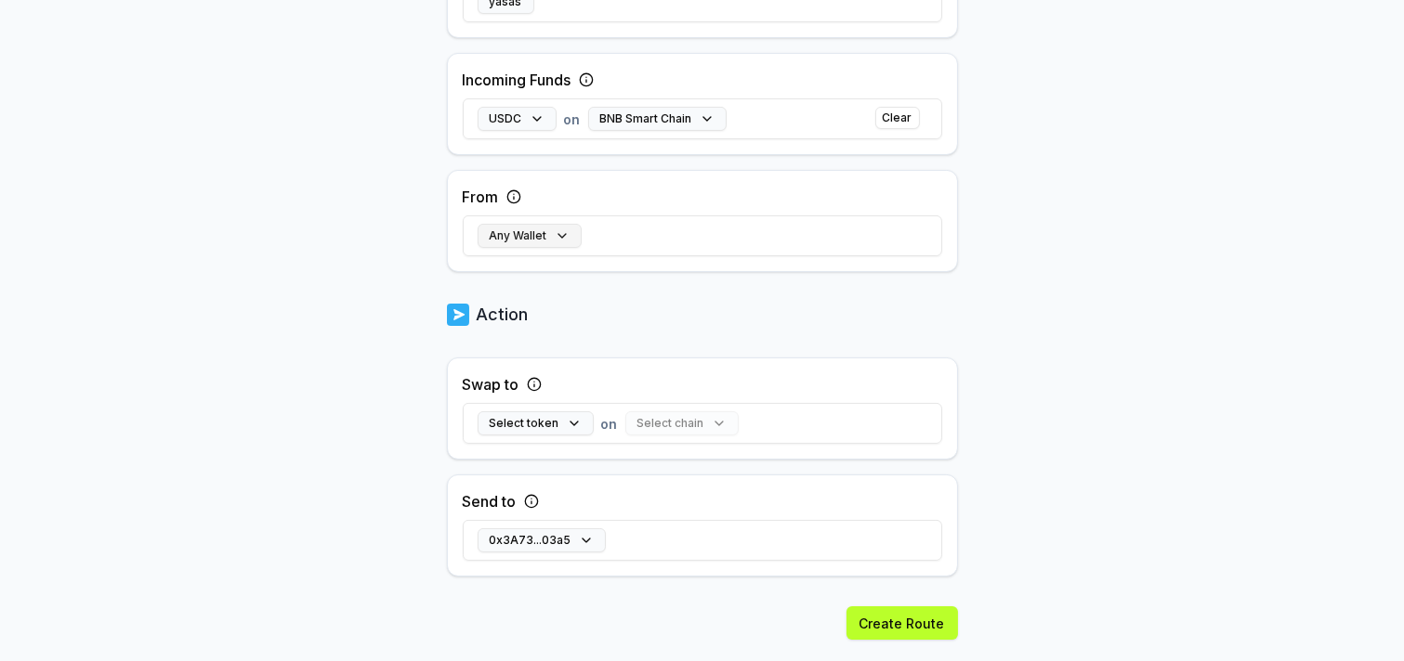
click at [513, 248] on button "Any Wallet" at bounding box center [530, 236] width 104 height 24
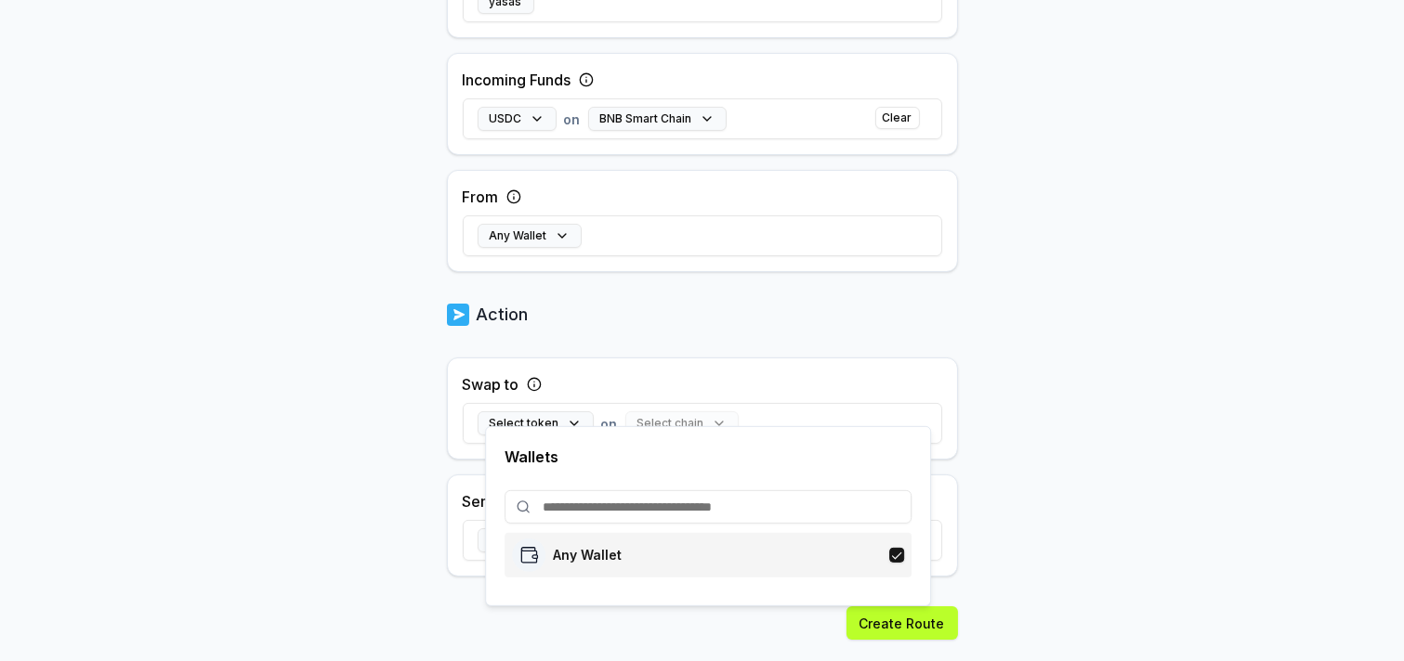
click at [621, 572] on div "Any Wallet" at bounding box center [567, 555] width 110 height 33
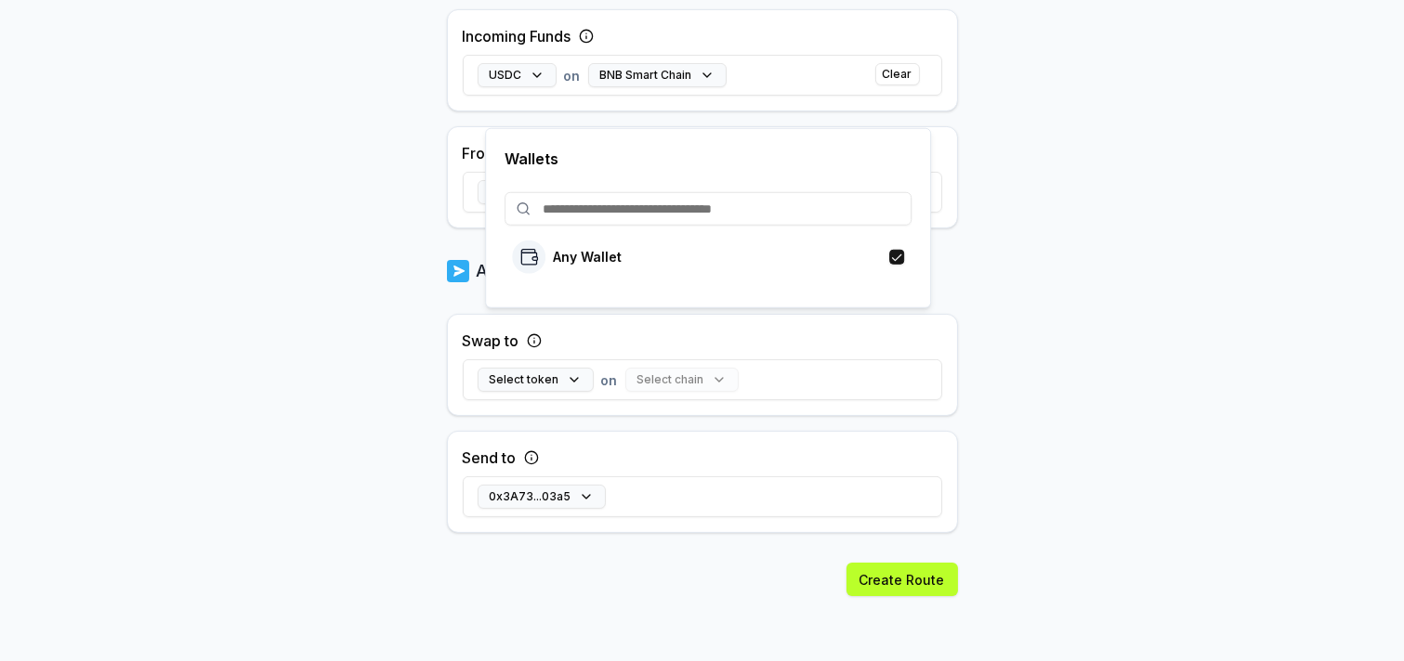
scroll to position [831, 0]
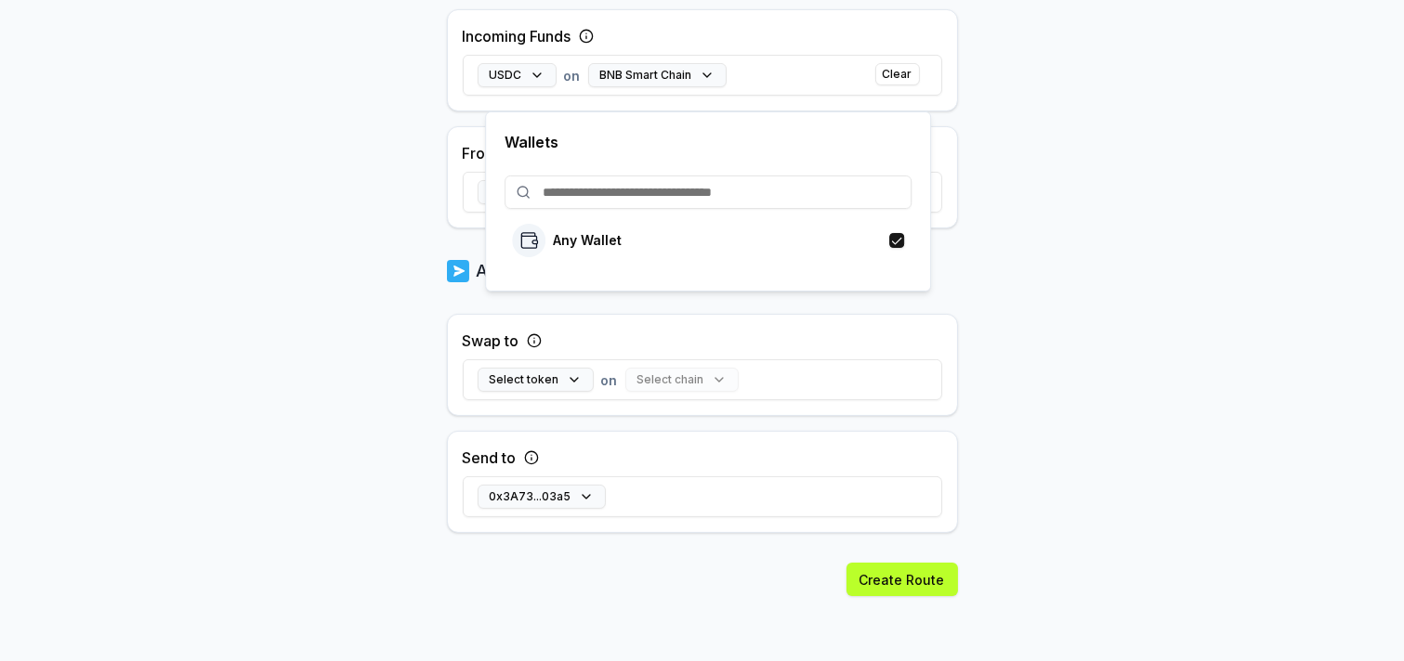
click at [1062, 321] on body "Answer our quick survey for a chance to earn 10 USDT 📝 Alpha 0 Points Back Crea…" at bounding box center [702, 330] width 1404 height 661
click at [735, 368] on div "Select chain" at bounding box center [681, 380] width 113 height 24
click at [730, 368] on div "Select chain" at bounding box center [681, 380] width 113 height 24
click at [739, 368] on div "Select chain" at bounding box center [681, 380] width 113 height 24
click at [598, 485] on button "0x3A73...03a5" at bounding box center [542, 497] width 128 height 24
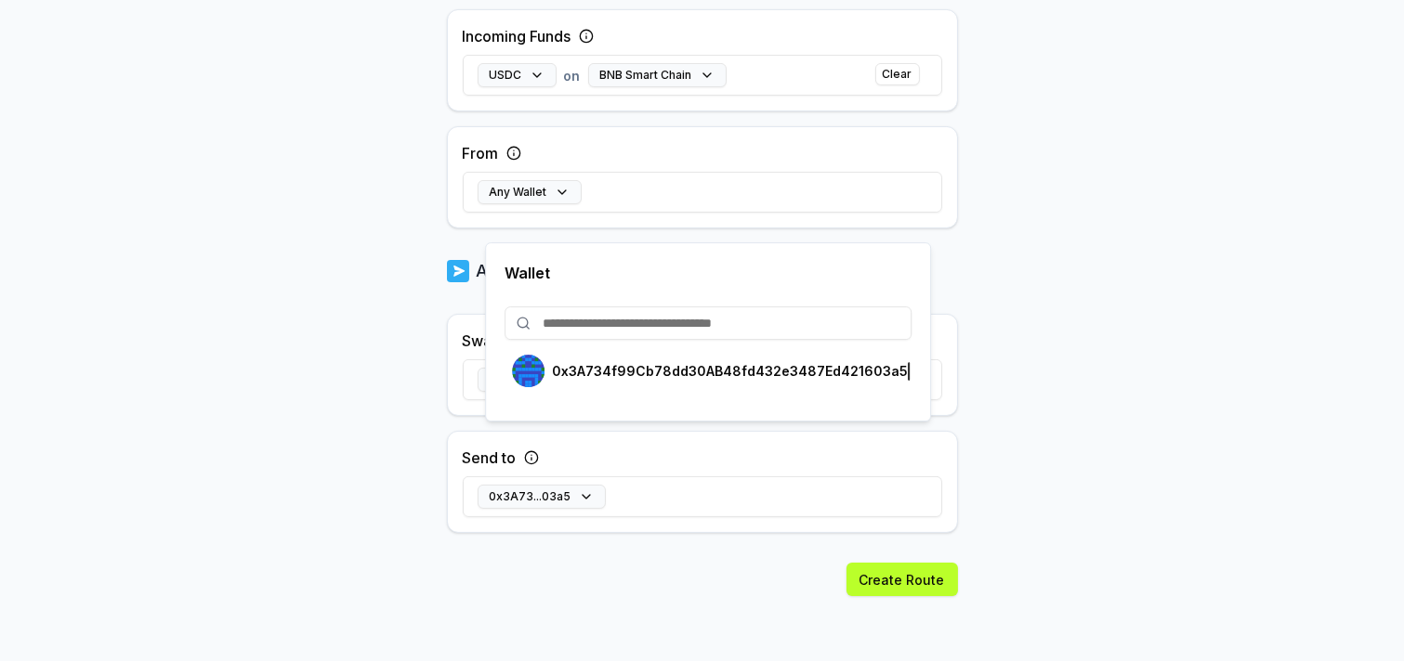
click at [676, 340] on input at bounding box center [707, 323] width 407 height 33
click at [738, 475] on div "0x3A73...03a5" at bounding box center [702, 497] width 479 height 54
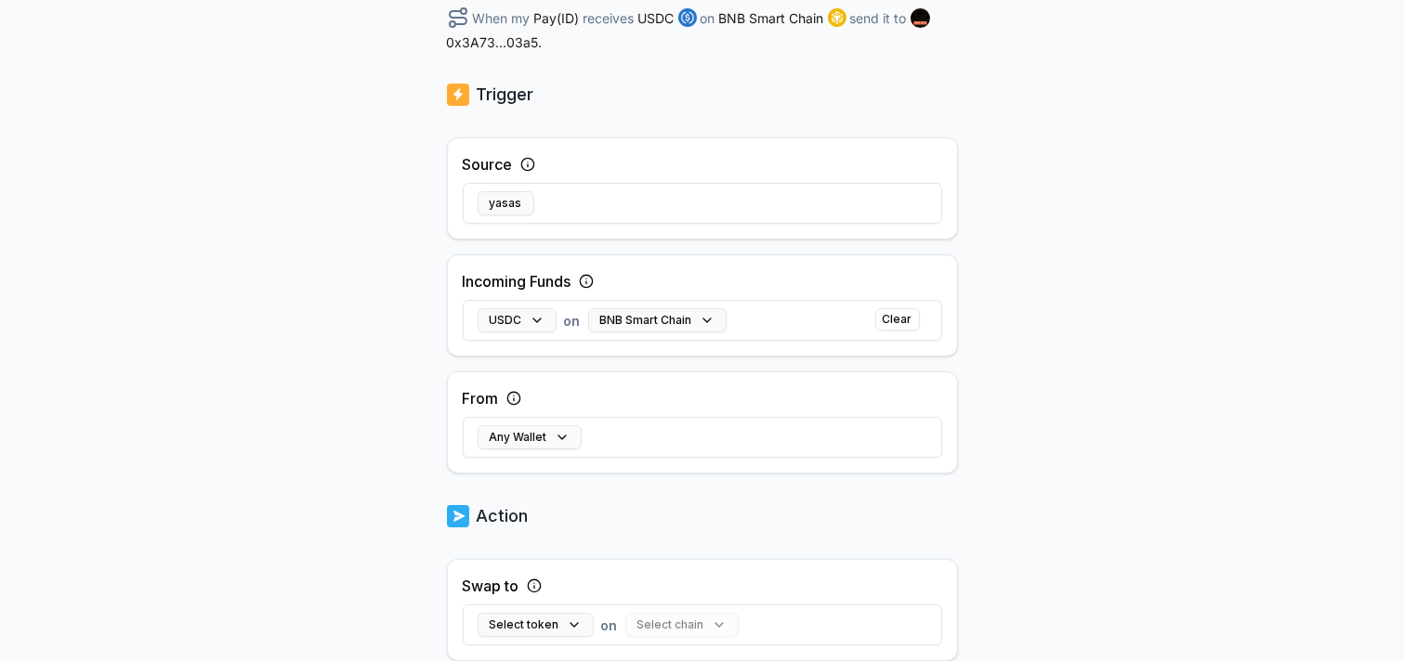
scroll to position [0, 0]
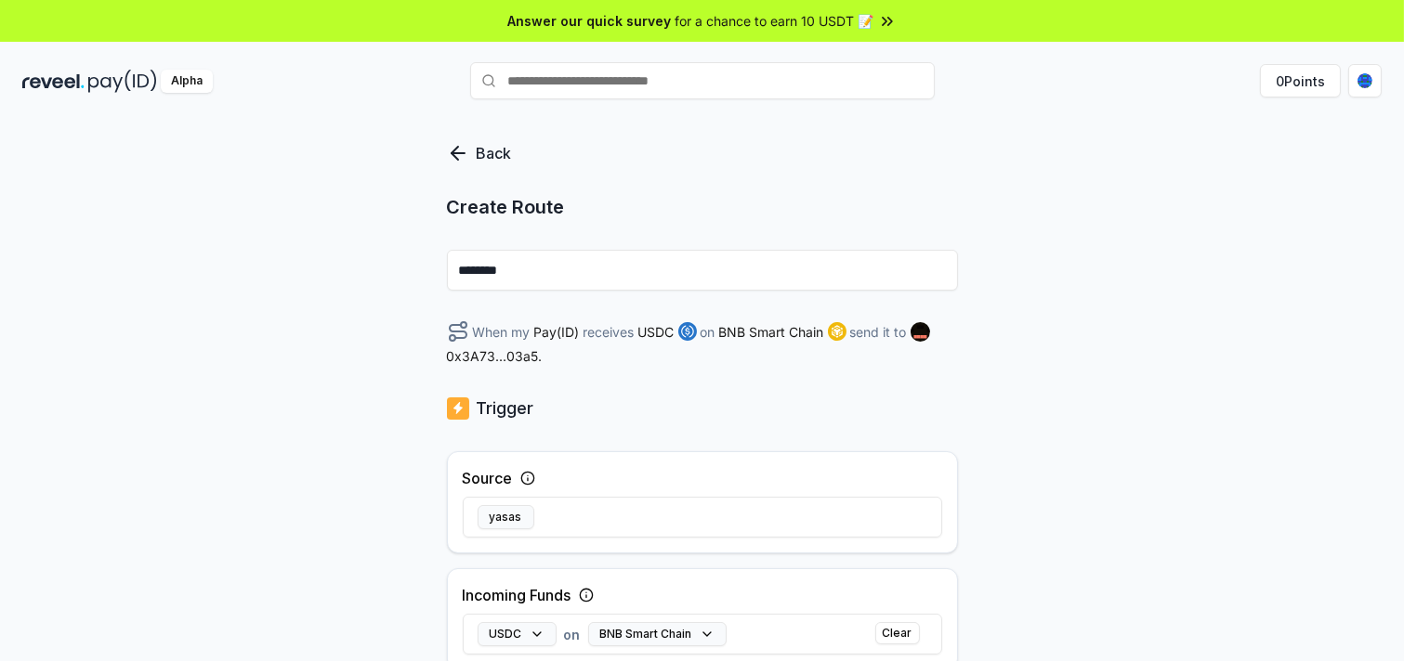
click at [453, 164] on icon at bounding box center [458, 153] width 22 height 22
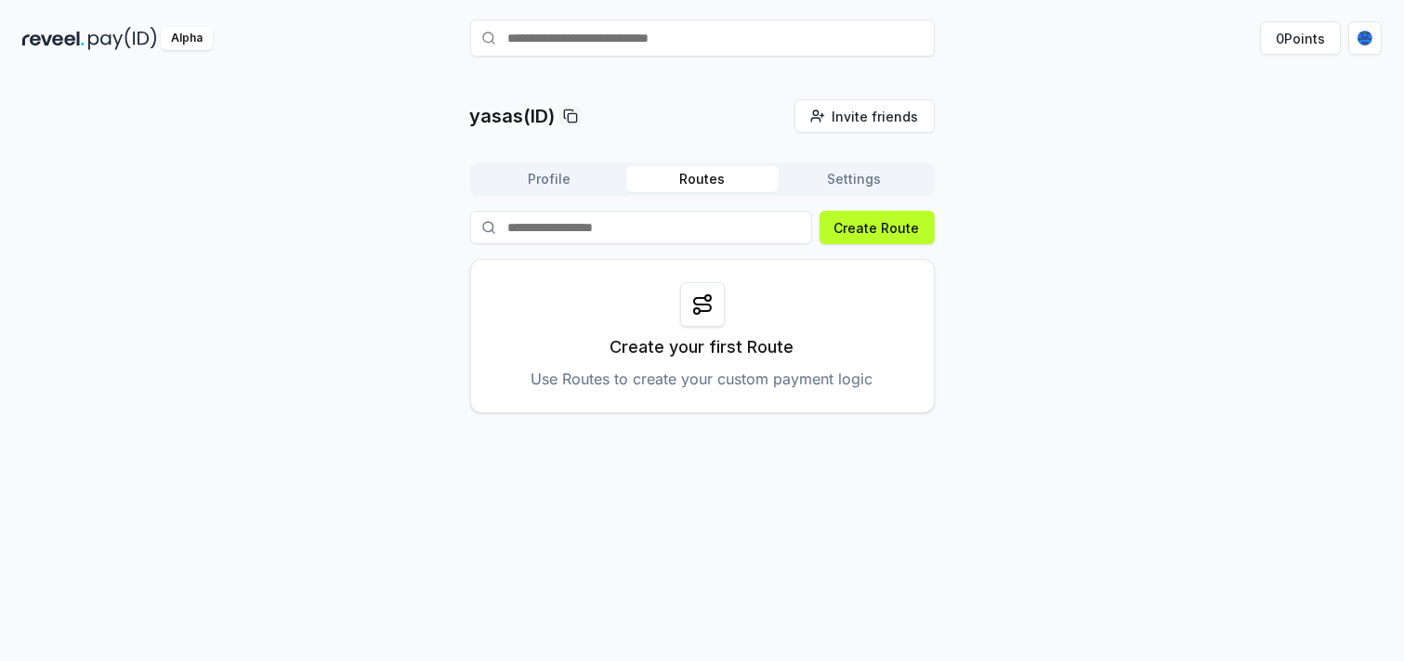
scroll to position [67, 0]
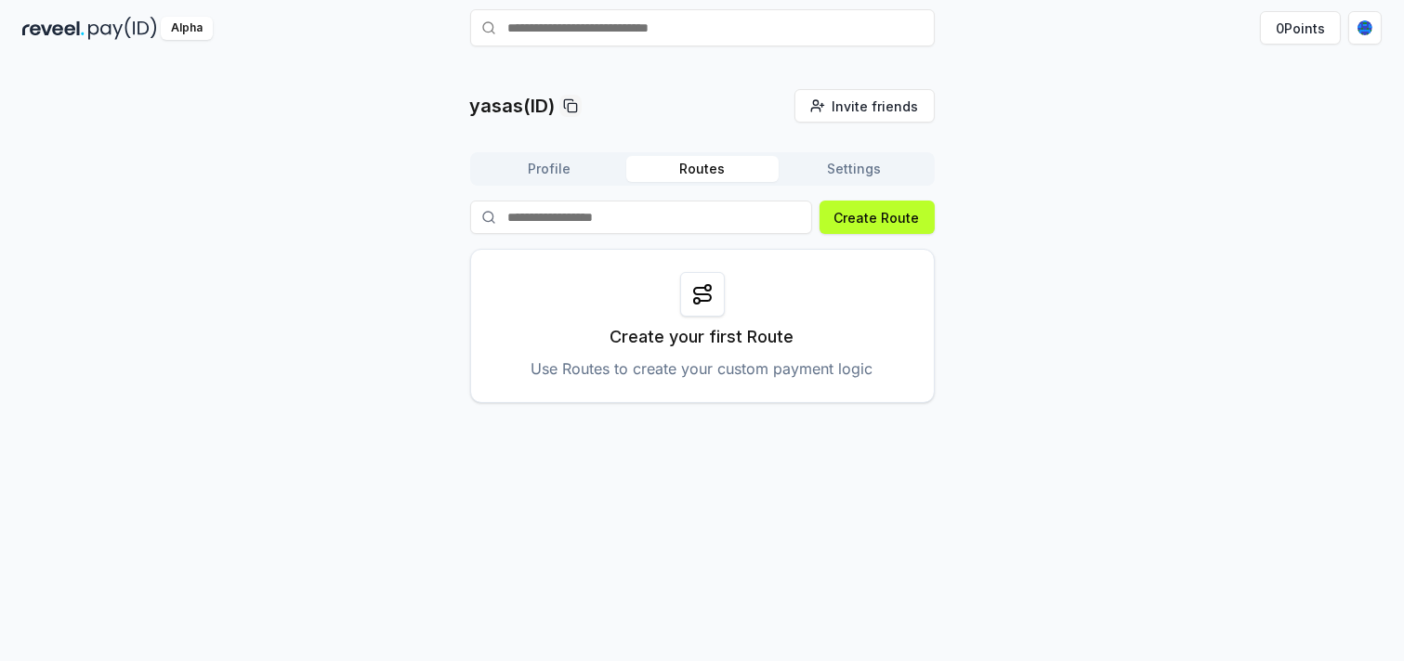
click at [559, 182] on button "Profile" at bounding box center [550, 169] width 152 height 26
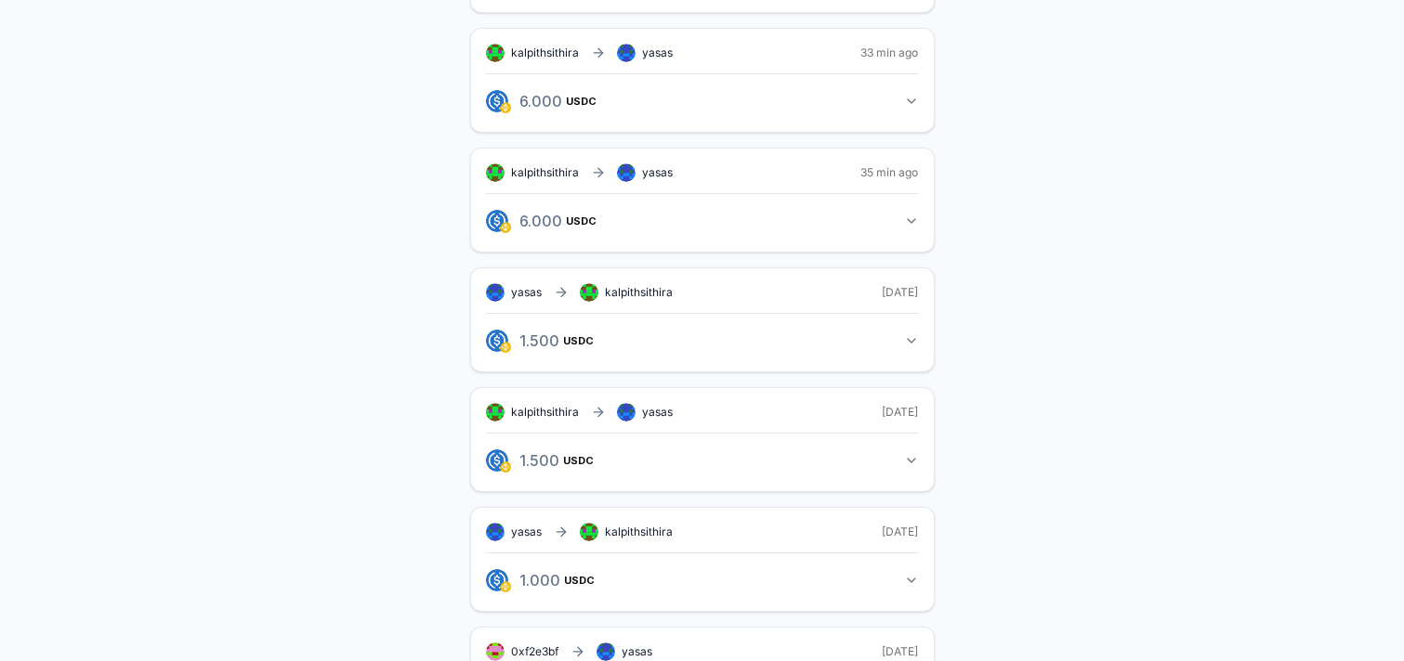
scroll to position [170, 0]
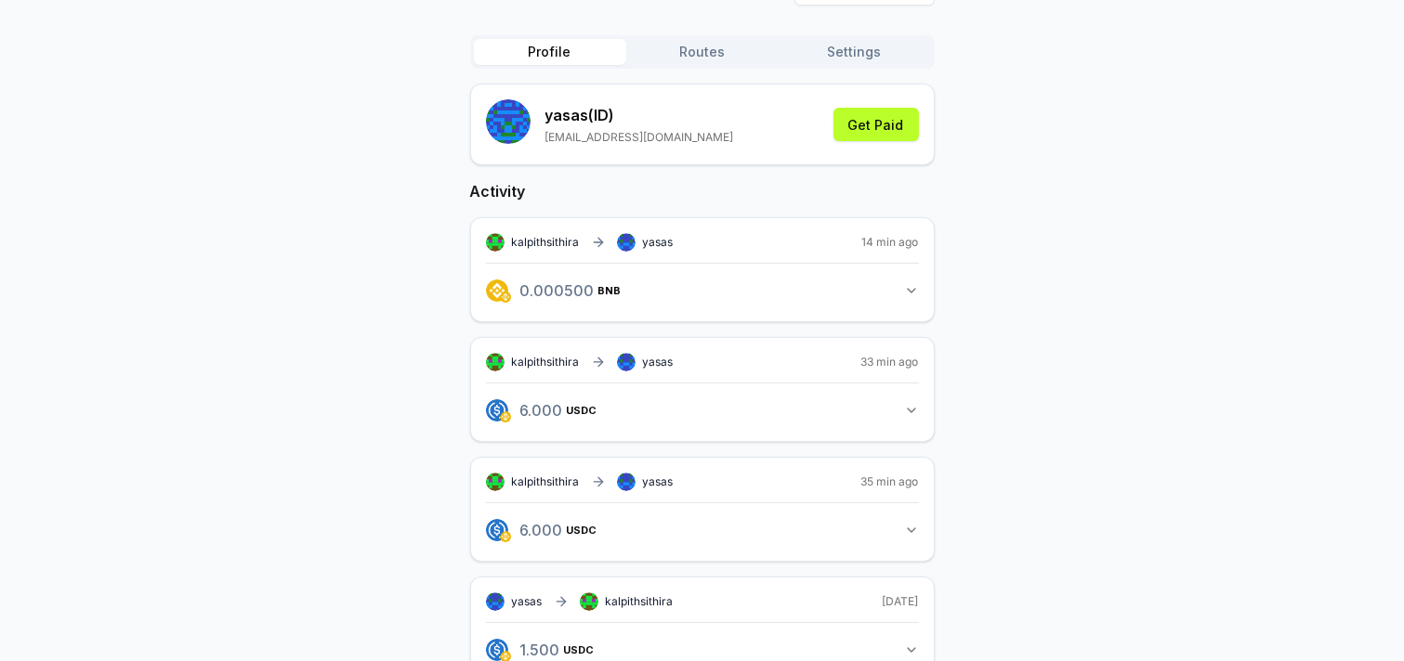
click at [600, 307] on div "0.000500 BNB 0.0005 BNB" at bounding box center [702, 285] width 433 height 44
click at [642, 252] on div "kalpithsithira yasas" at bounding box center [580, 242] width 188 height 19
click at [603, 246] on icon at bounding box center [600, 242] width 5 height 8
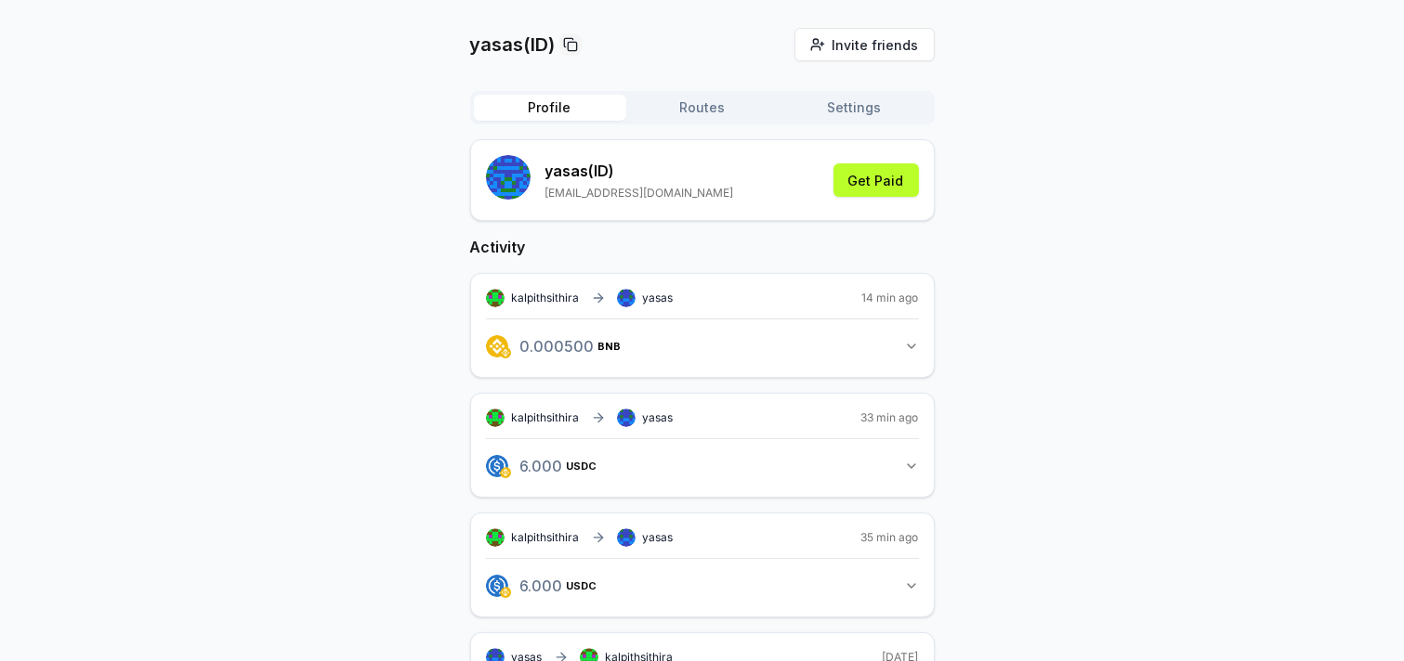
scroll to position [0, 0]
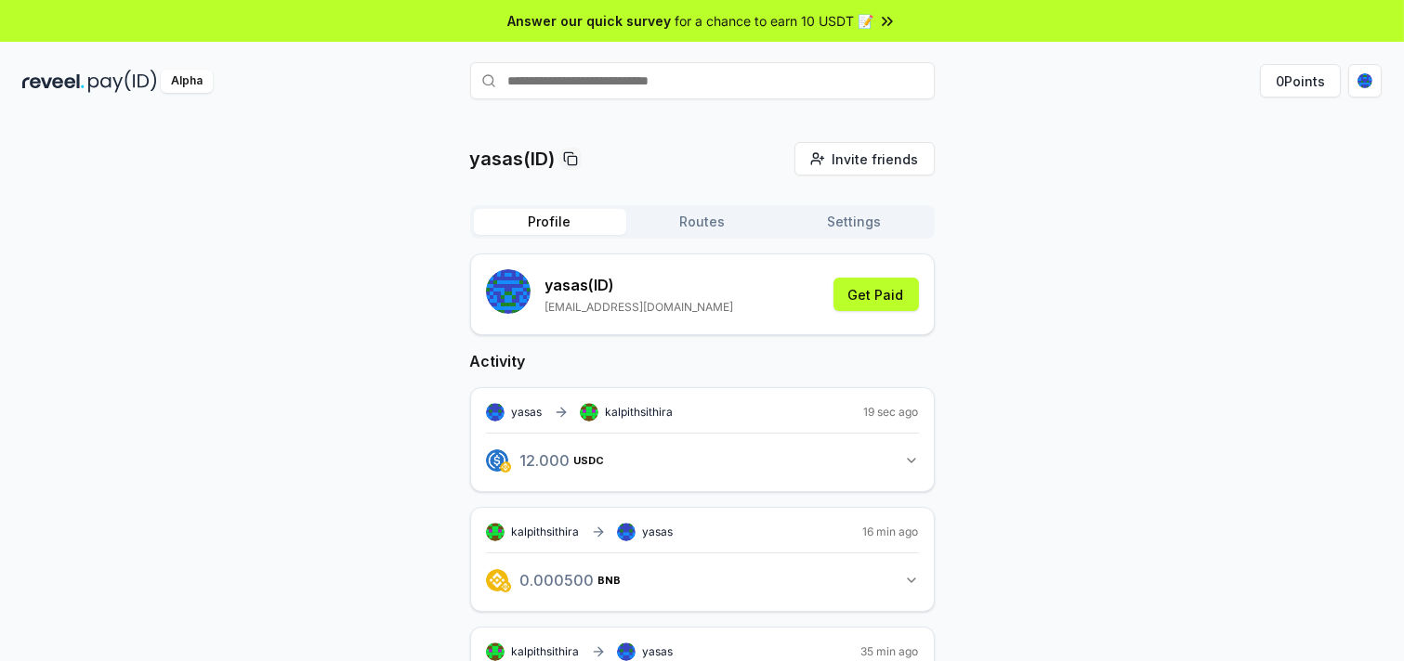
drag, startPoint x: 508, startPoint y: 322, endPoint x: 498, endPoint y: 326, distance: 10.9
click at [504, 326] on div "yasas (ID) yasaskalpitha9@gmail.com Get Paid" at bounding box center [702, 295] width 465 height 82
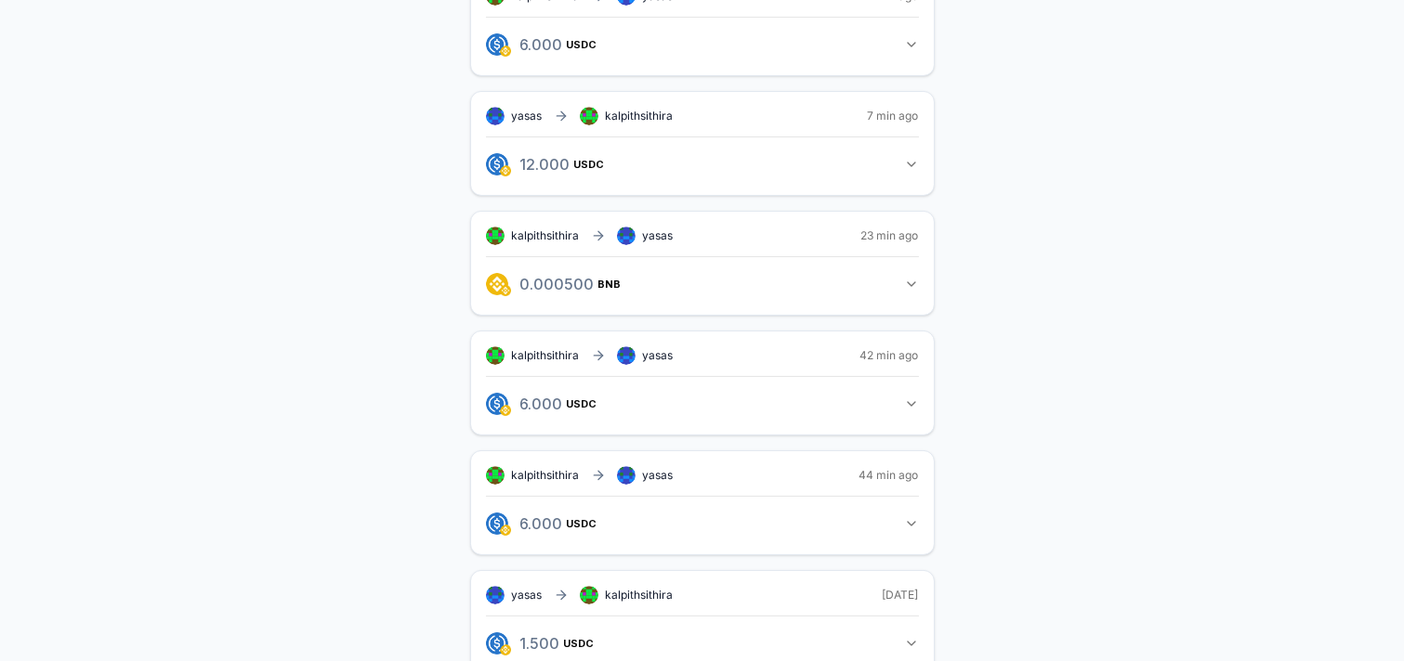
scroll to position [722, 0]
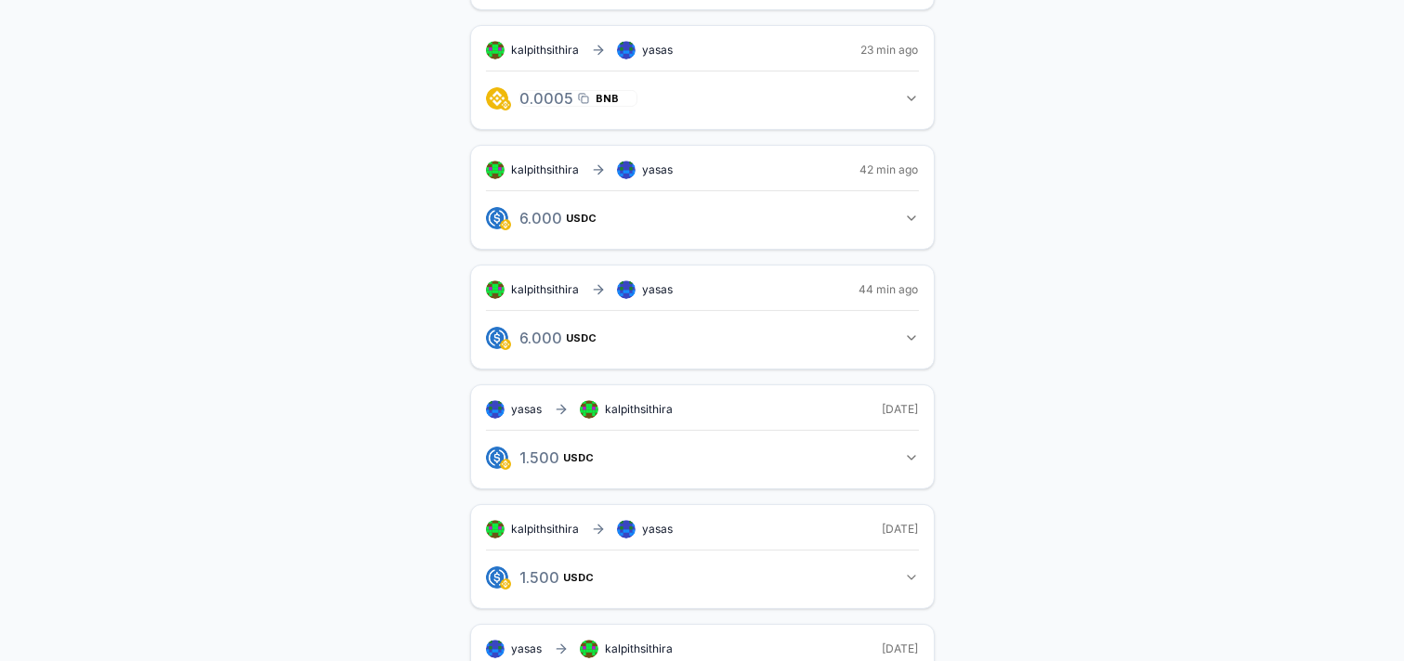
click at [589, 106] on icon "button" at bounding box center [583, 98] width 11 height 15
